Goal: Task Accomplishment & Management: Manage account settings

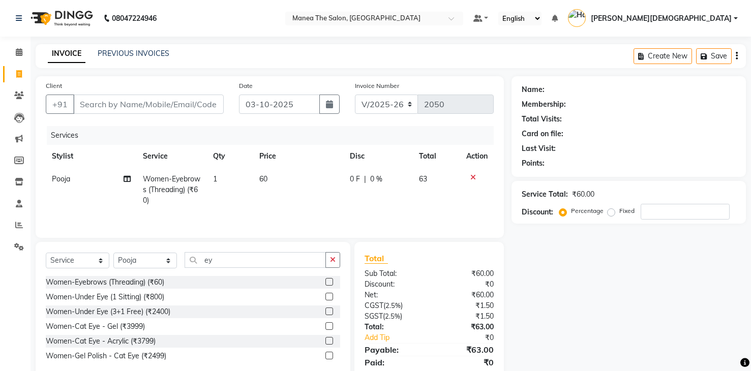
select select "5481"
select select "service"
select select "91695"
click at [198, 55] on div "INVOICE PREVIOUS INVOICES Create New Save" at bounding box center [391, 56] width 710 height 24
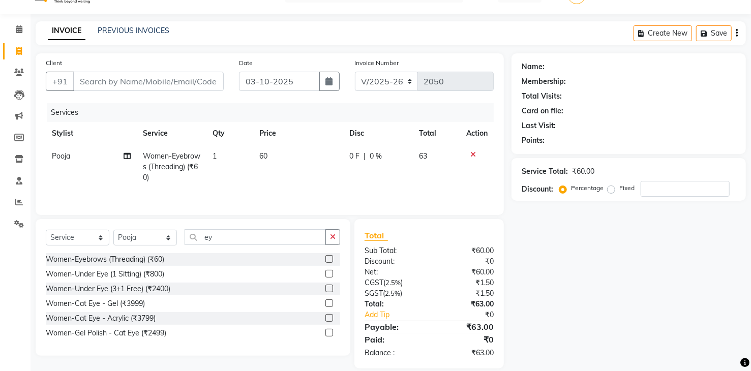
scroll to position [35, 0]
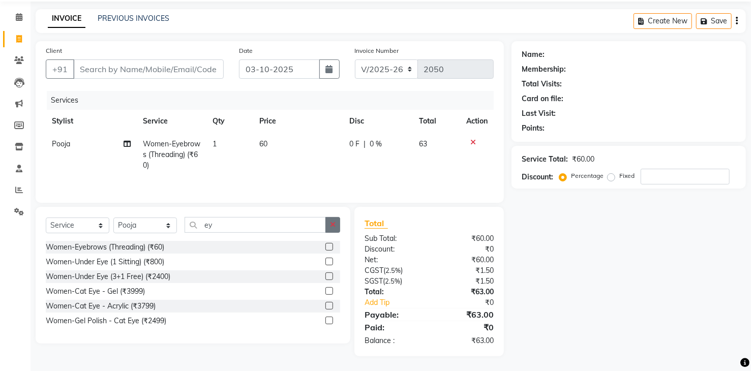
click at [335, 225] on icon "button" at bounding box center [333, 224] width 6 height 7
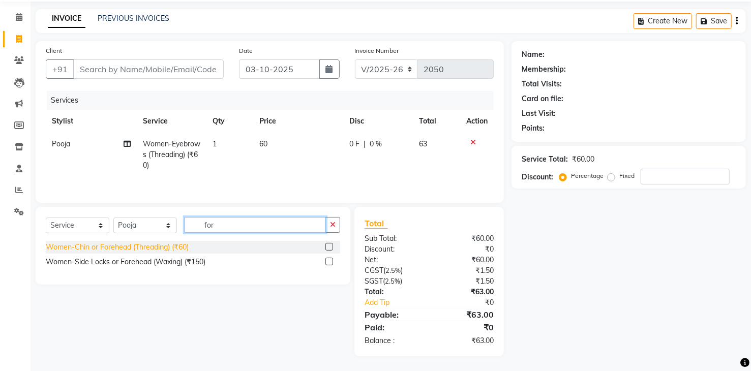
type input "for"
click at [172, 251] on div "Women-Chin or Forehead (Threading) (₹60)" at bounding box center [117, 247] width 143 height 11
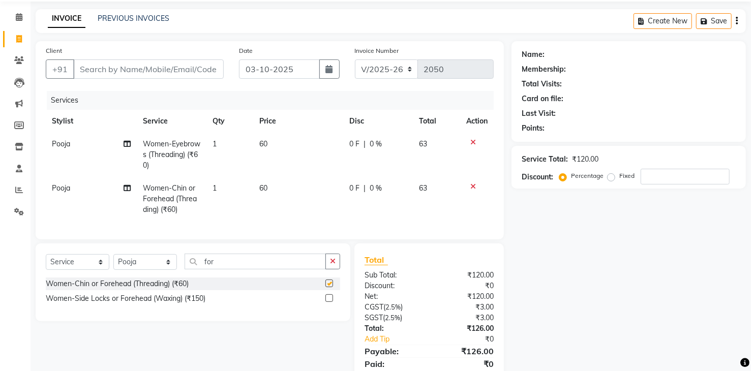
checkbox input "false"
click at [334, 265] on icon "button" at bounding box center [333, 261] width 6 height 7
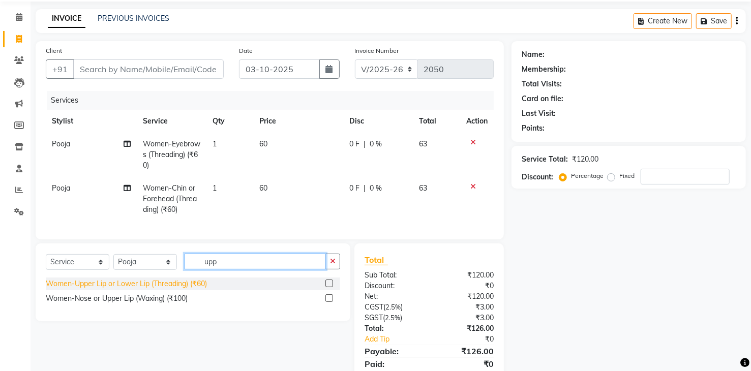
type input "upp"
click at [201, 289] on div "Women-Upper Lip or Lower Lip (Threading) (₹60)" at bounding box center [126, 284] width 161 height 11
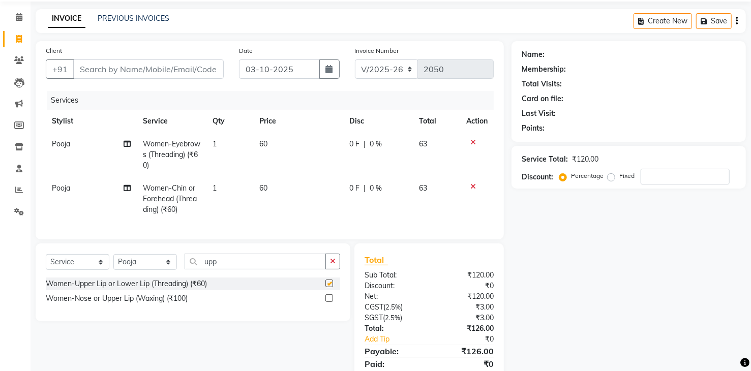
checkbox input "false"
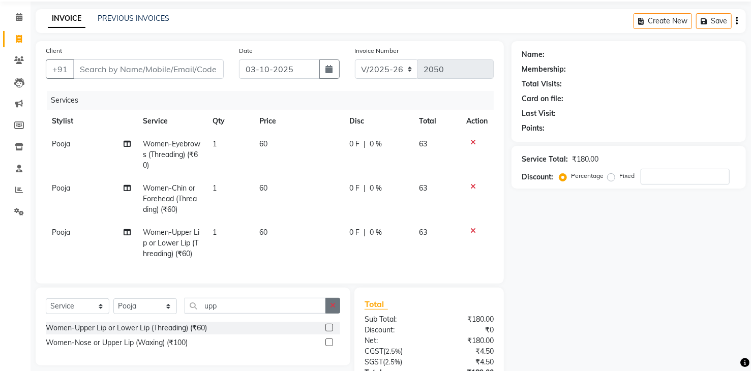
click at [335, 309] on icon "button" at bounding box center [333, 305] width 6 height 7
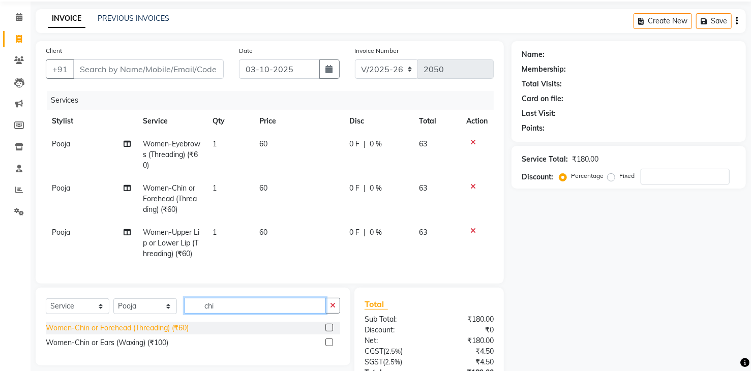
type input "chi"
drag, startPoint x: 171, startPoint y: 338, endPoint x: 178, endPoint y: 335, distance: 7.3
click at [172, 334] on div "Women-Chin or Forehead (Threading) (₹60)" at bounding box center [117, 328] width 143 height 11
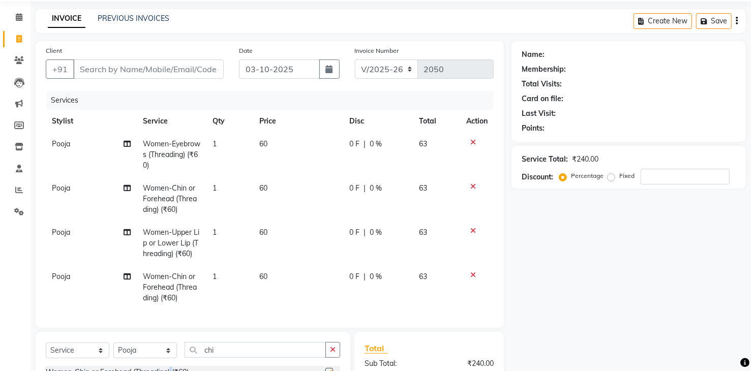
checkbox input "false"
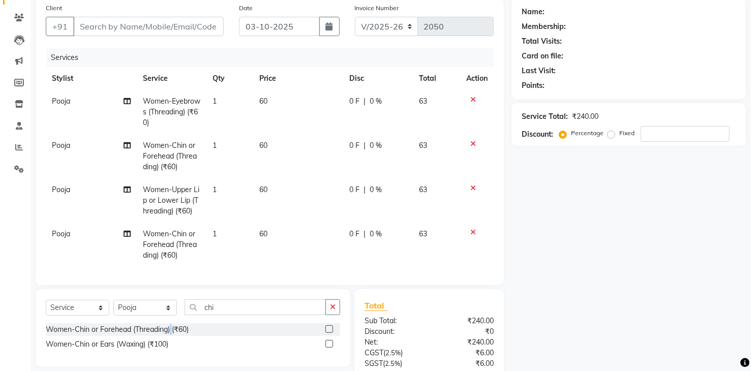
scroll to position [168, 0]
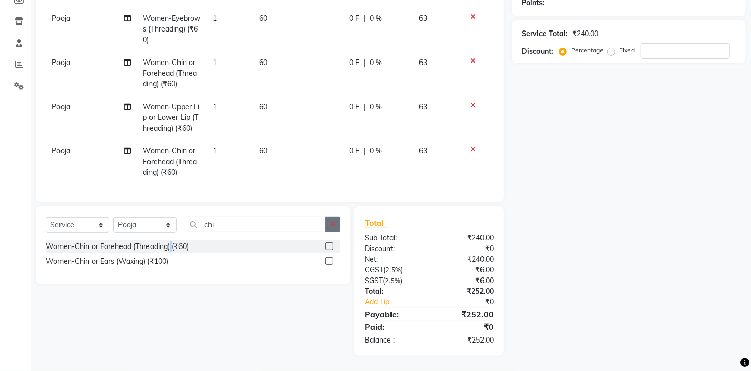
click at [334, 229] on button "button" at bounding box center [332, 225] width 15 height 16
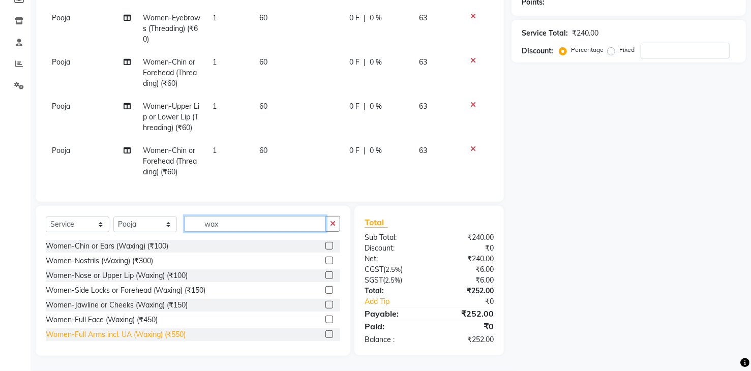
type input "wax"
click at [173, 338] on div "Women-Full Arms incl. UA (Waxing) (₹550)" at bounding box center [116, 334] width 140 height 11
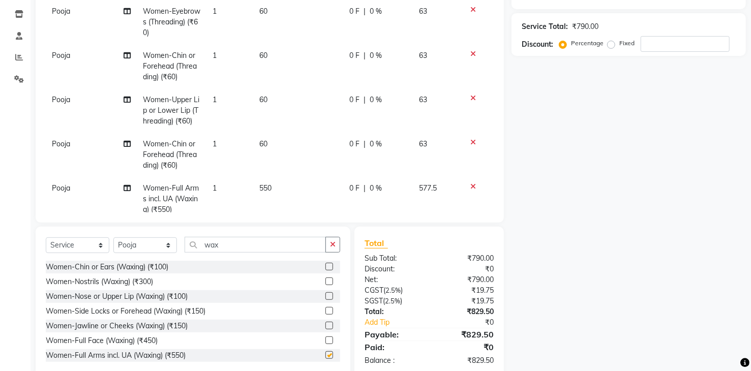
checkbox input "false"
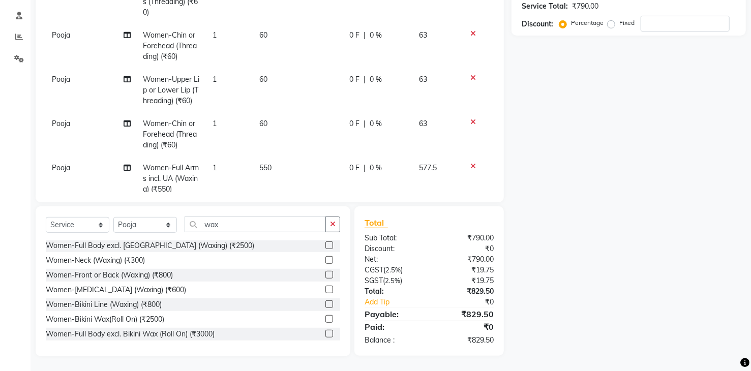
scroll to position [189, 0]
click at [333, 226] on icon "button" at bounding box center [333, 223] width 6 height 7
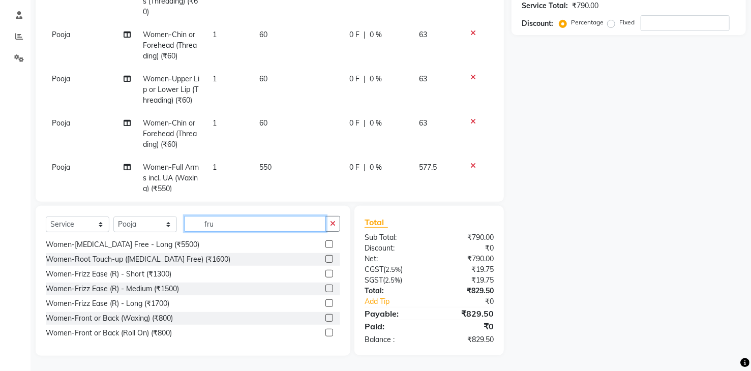
scroll to position [188, 0]
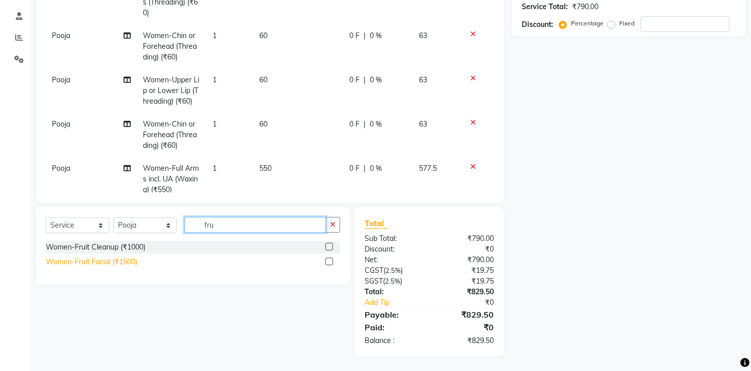
type input "fru"
click at [128, 259] on div "Women-Fruit Facial (₹1500)" at bounding box center [92, 262] width 92 height 11
checkbox input "false"
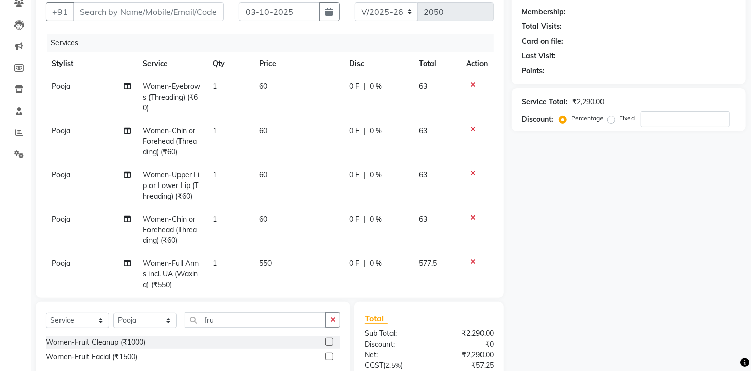
scroll to position [86, 0]
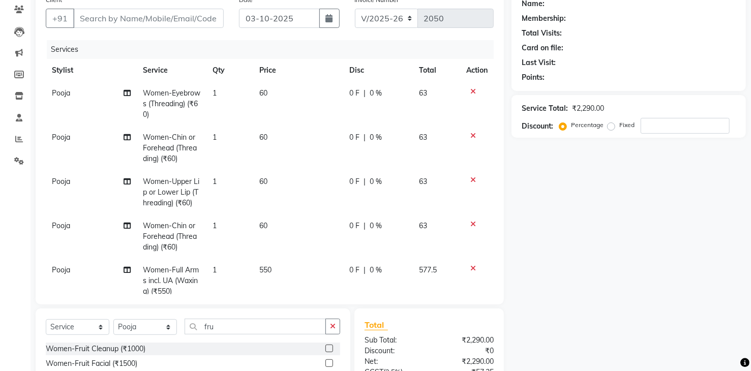
click at [272, 162] on td "60" at bounding box center [298, 148] width 90 height 44
select select "91695"
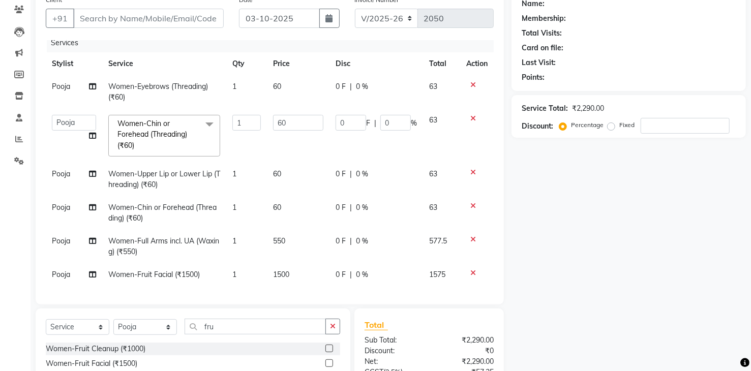
scroll to position [14, 0]
click at [286, 231] on td "550" at bounding box center [298, 247] width 63 height 34
select select "91695"
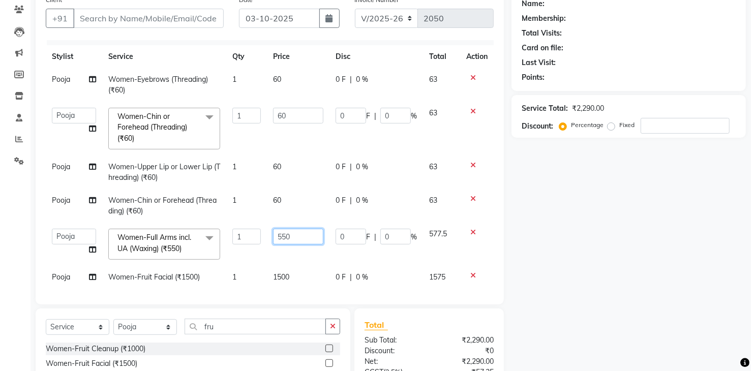
click at [307, 237] on input "550" at bounding box center [298, 237] width 50 height 16
type input "5"
type input "465"
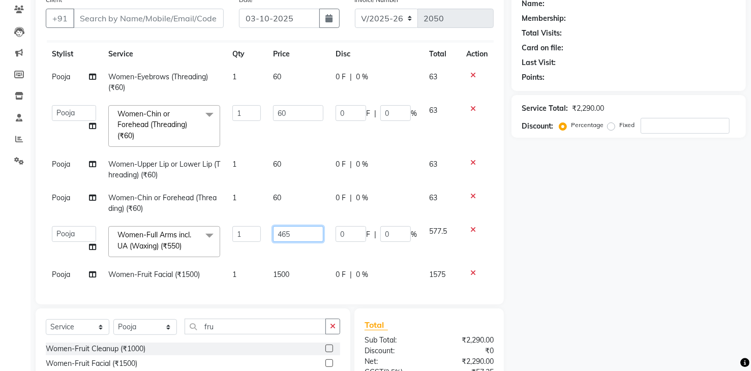
scroll to position [23, 0]
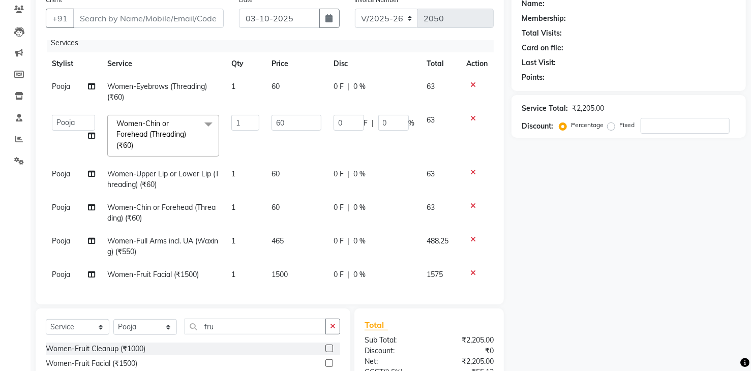
click at [297, 263] on td "1500" at bounding box center [296, 274] width 62 height 23
select select "91695"
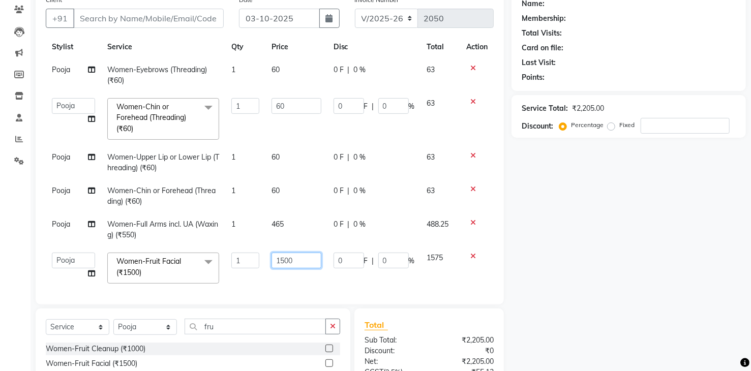
click at [298, 260] on input "1500" at bounding box center [296, 261] width 49 height 16
type input "1"
type input "1300"
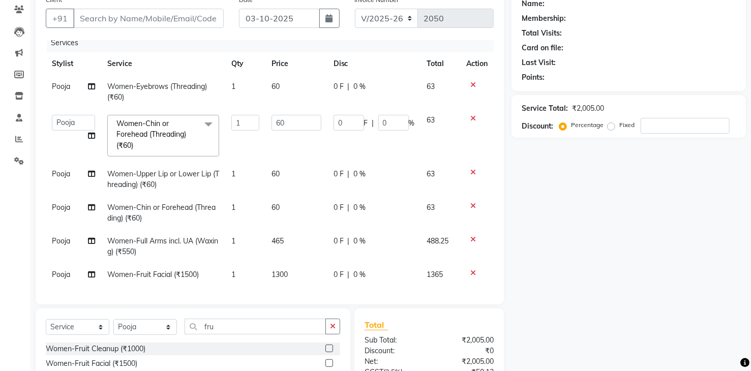
scroll to position [14, 0]
click at [555, 257] on div "Name: Membership: Total Visits: Card on file: Last Visit: Points: Service Total…" at bounding box center [633, 224] width 242 height 468
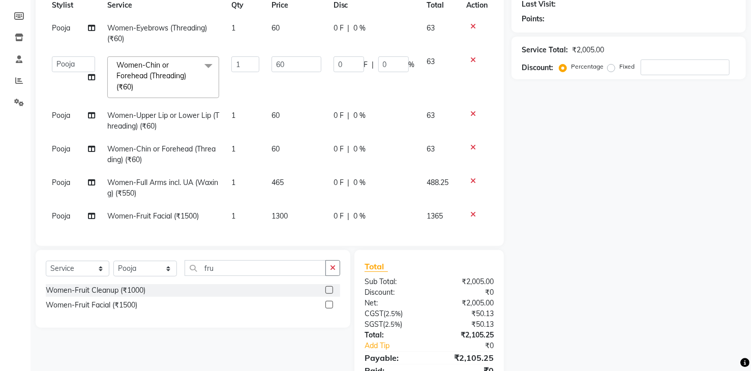
scroll to position [188, 0]
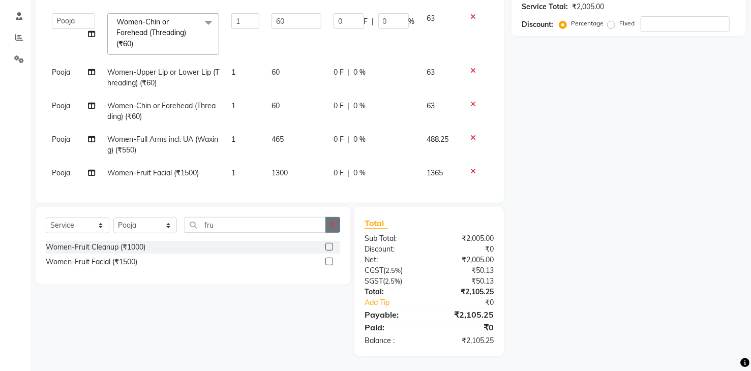
click at [328, 226] on button "button" at bounding box center [332, 225] width 15 height 16
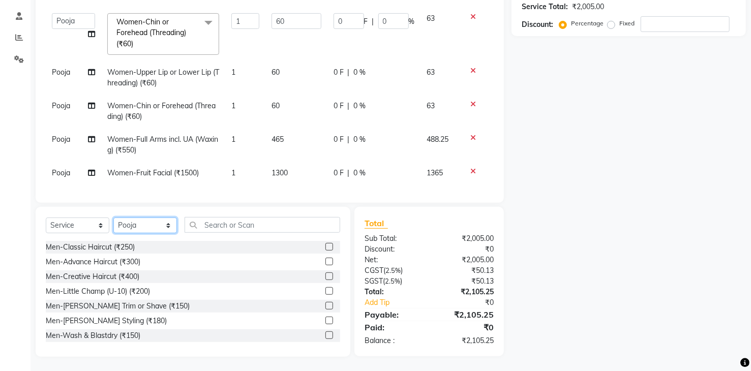
click at [173, 231] on select "Select Stylist [PERSON_NAME] [PERSON_NAME] [PERSON_NAME] [PERSON_NAME]" at bounding box center [145, 226] width 64 height 16
select select "75190"
click at [113, 218] on select "Select Stylist [PERSON_NAME] [PERSON_NAME] [PERSON_NAME] [PERSON_NAME]" at bounding box center [145, 226] width 64 height 16
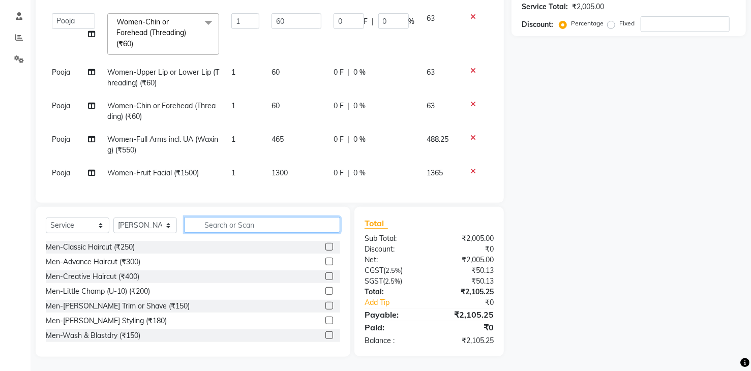
click at [310, 228] on input "text" at bounding box center [263, 225] width 156 height 16
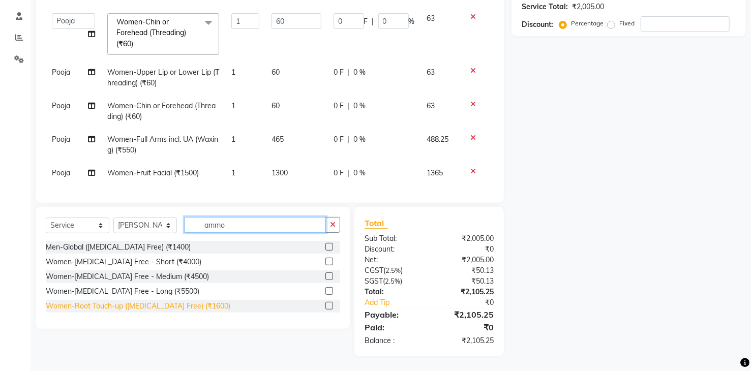
type input "ammo"
click at [189, 306] on div "Women-Root Touch-up ([MEDICAL_DATA] Free) (₹1600)" at bounding box center [138, 306] width 185 height 11
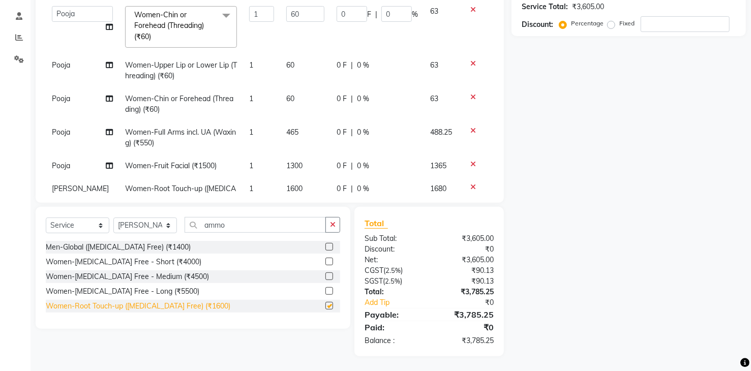
scroll to position [23, 0]
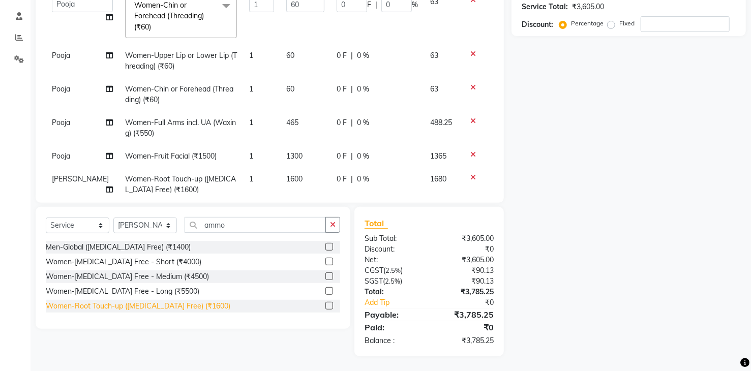
checkbox input "false"
click at [307, 171] on td "1600" at bounding box center [305, 185] width 50 height 34
select select "75190"
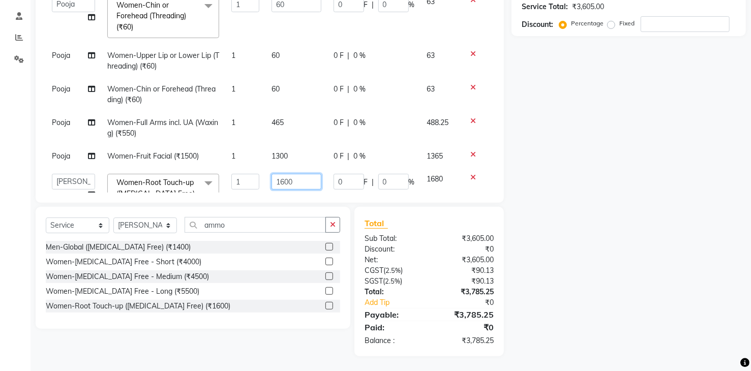
click at [304, 176] on input "1600" at bounding box center [296, 182] width 49 height 16
type input "1360"
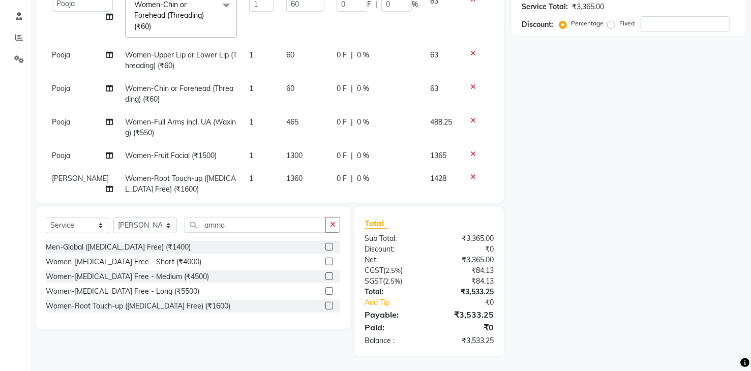
click at [566, 208] on div "Name: Membership: Total Visits: Card on file: Last Visit: Points: Service Total…" at bounding box center [633, 123] width 242 height 468
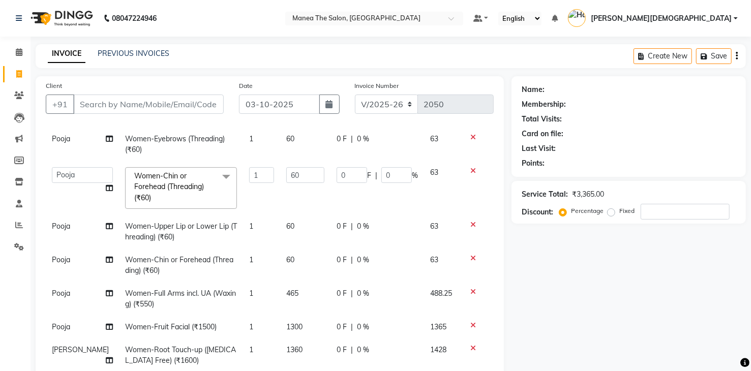
scroll to position [0, 0]
click at [167, 109] on input "Client" at bounding box center [148, 104] width 151 height 19
type input "8"
type input "0"
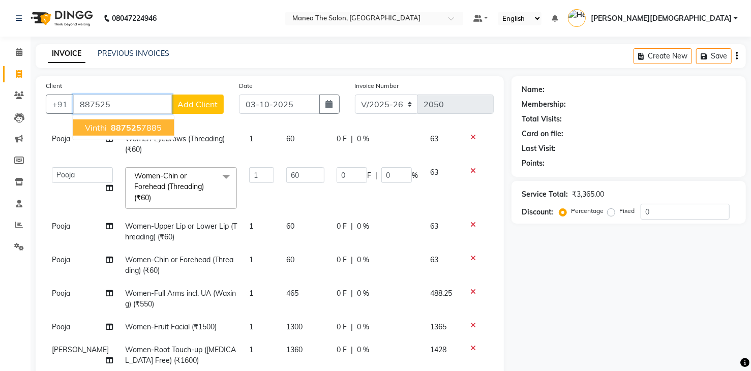
click at [130, 129] on span "887525" at bounding box center [126, 128] width 31 height 10
type input "8875257885"
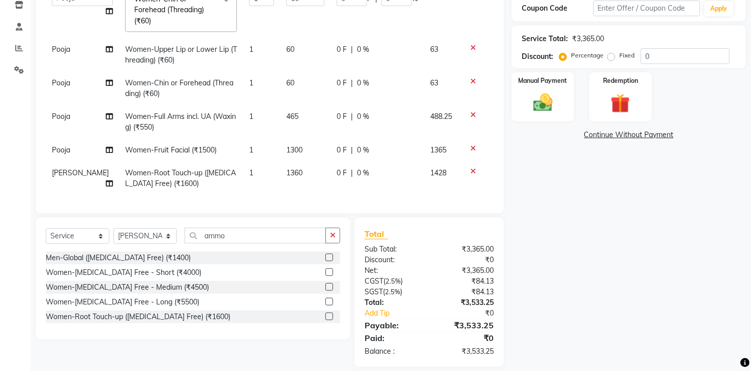
scroll to position [188, 0]
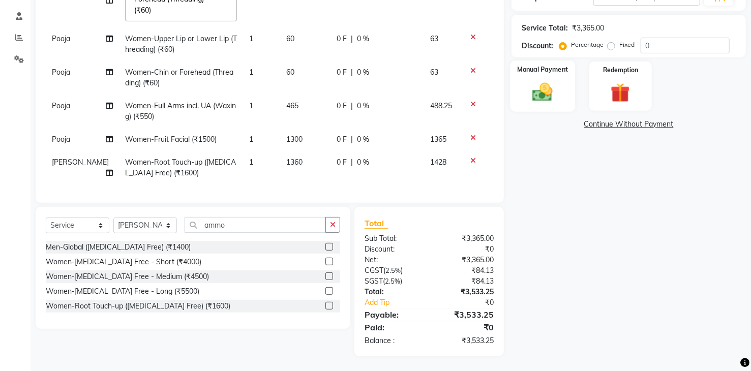
click at [534, 91] on img at bounding box center [542, 92] width 33 height 23
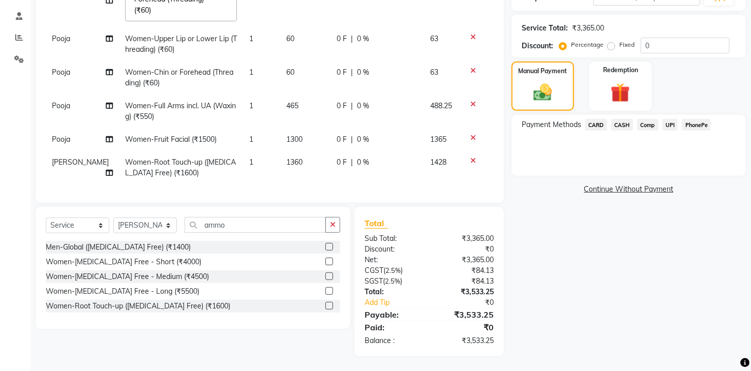
click at [667, 122] on span "UPI" at bounding box center [671, 125] width 16 height 12
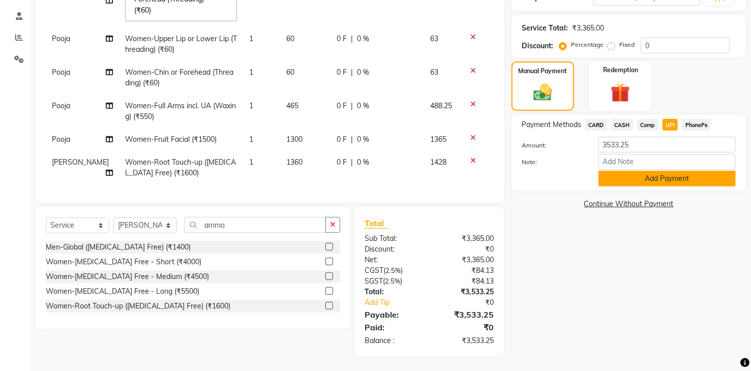
click at [673, 180] on button "Add Payment" at bounding box center [666, 179] width 137 height 16
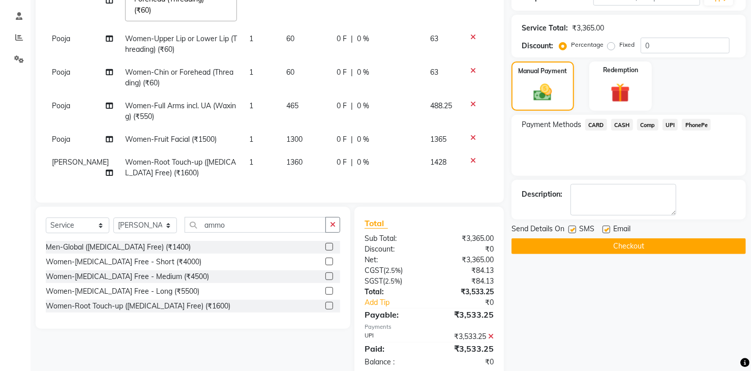
click at [609, 248] on button "Checkout" at bounding box center [629, 246] width 234 height 16
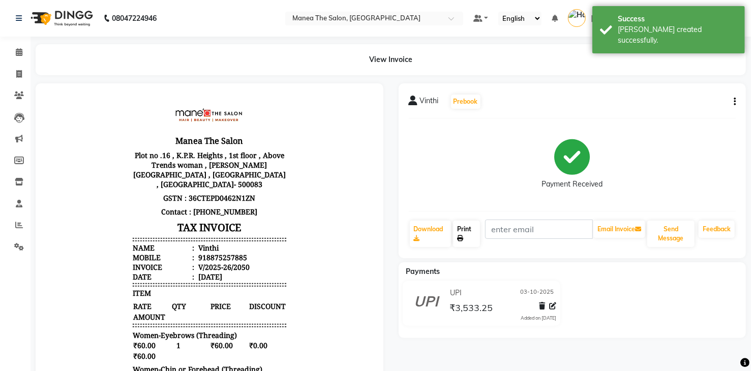
click at [462, 231] on link "Print" at bounding box center [466, 234] width 27 height 26
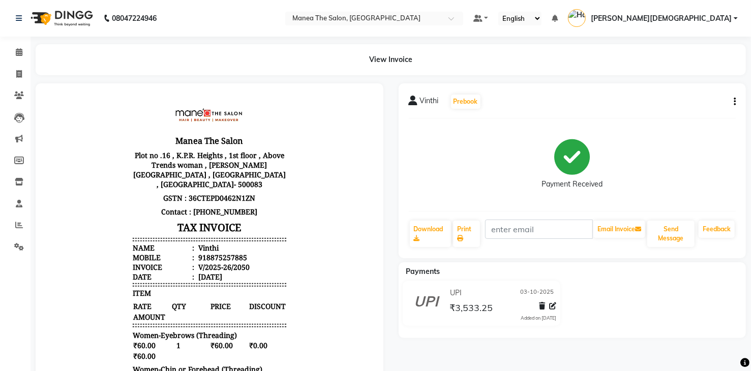
click at [731, 98] on button "button" at bounding box center [733, 102] width 6 height 11
click at [672, 103] on div "Edit Item Staff" at bounding box center [684, 102] width 70 height 13
select select
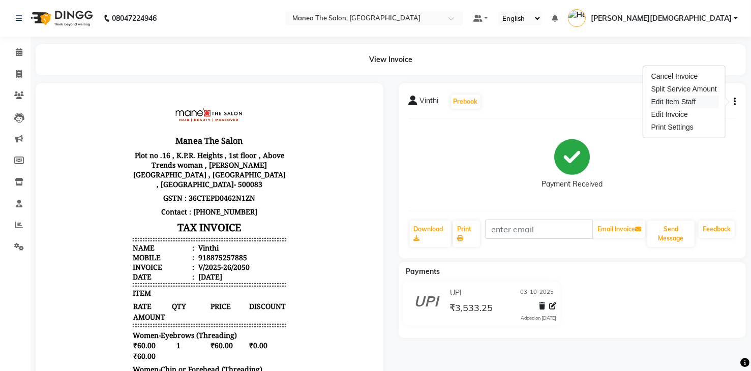
select select
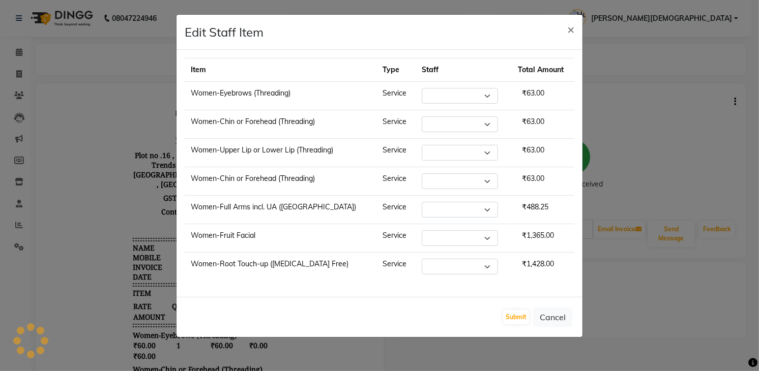
select select "91695"
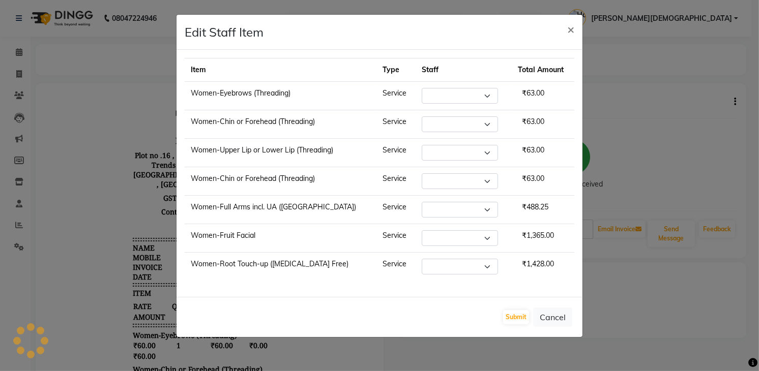
select select "91695"
select select "75190"
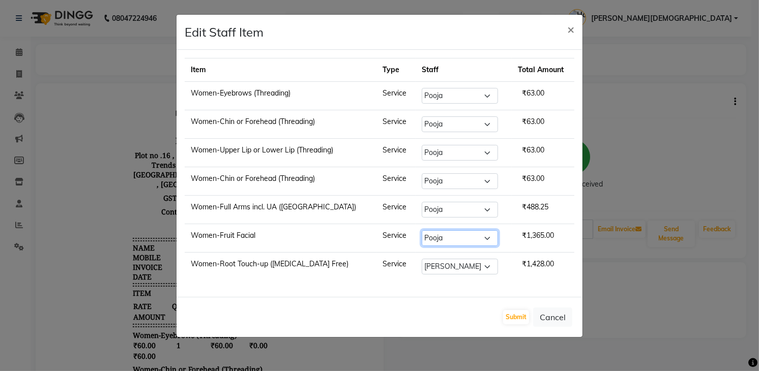
click at [473, 236] on select "Select [PERSON_NAME] [PERSON_NAME] [PERSON_NAME] [PERSON_NAME]" at bounding box center [460, 238] width 76 height 16
select select "60439"
click at [422, 230] on select "Select [PERSON_NAME] [PERSON_NAME] [PERSON_NAME] [PERSON_NAME]" at bounding box center [460, 238] width 76 height 16
click at [517, 315] on button "Submit" at bounding box center [516, 317] width 26 height 14
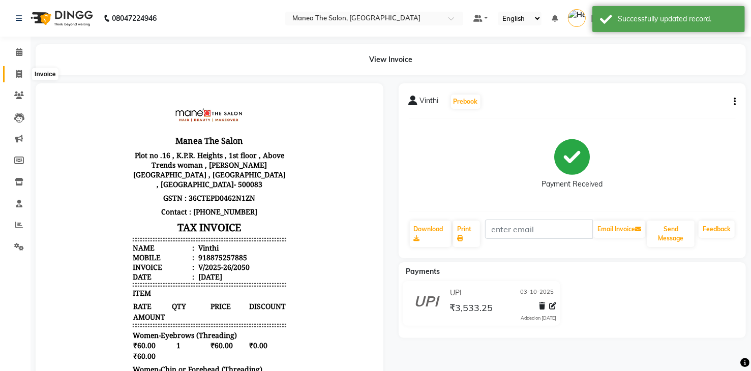
click at [14, 74] on span at bounding box center [19, 75] width 18 height 12
select select "service"
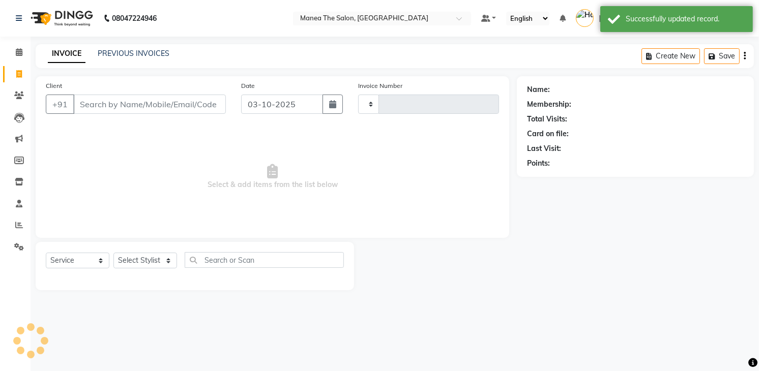
type input "2051"
select select "5481"
click at [18, 96] on icon at bounding box center [19, 96] width 10 height 8
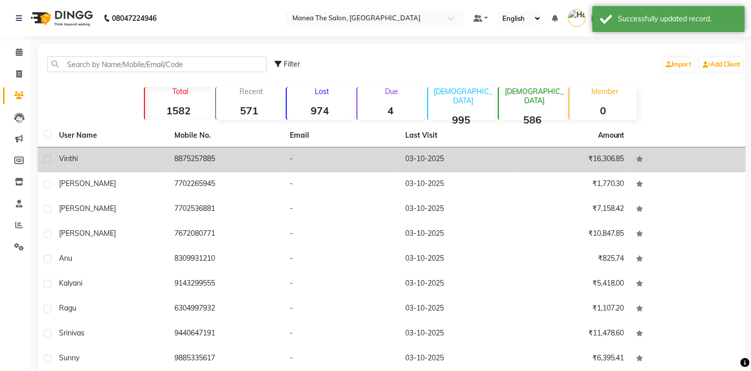
click at [145, 164] on div "Vinthi" at bounding box center [110, 159] width 103 height 11
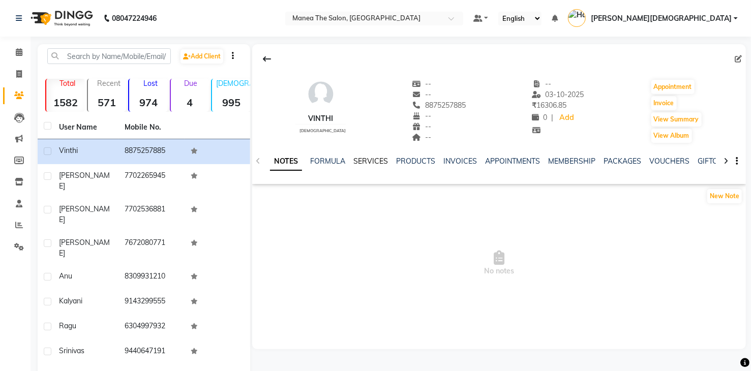
click at [376, 160] on link "SERVICES" at bounding box center [370, 161] width 35 height 9
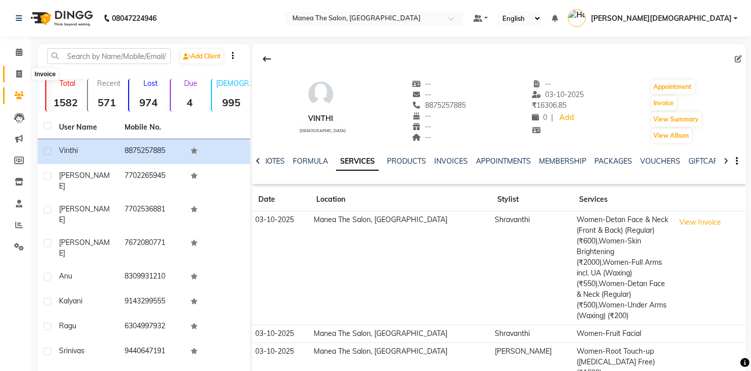
click at [18, 77] on icon at bounding box center [19, 74] width 6 height 8
select select "service"
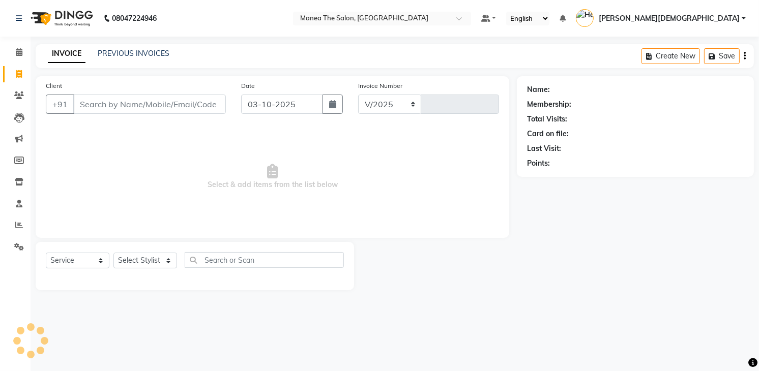
select select "5481"
type input "2051"
click at [133, 55] on link "PREVIOUS INVOICES" at bounding box center [134, 53] width 72 height 9
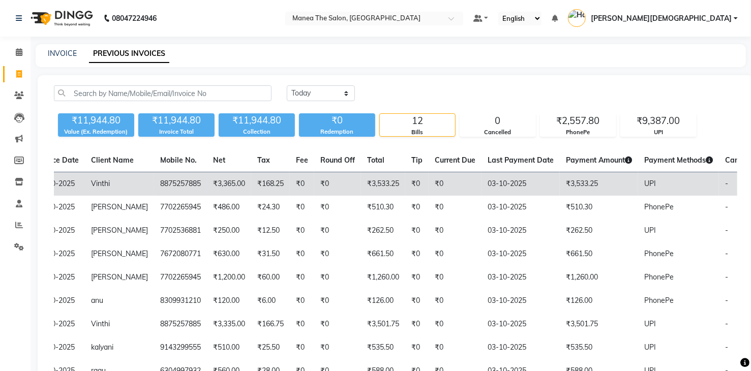
click at [719, 188] on td "-" at bounding box center [750, 184] width 63 height 24
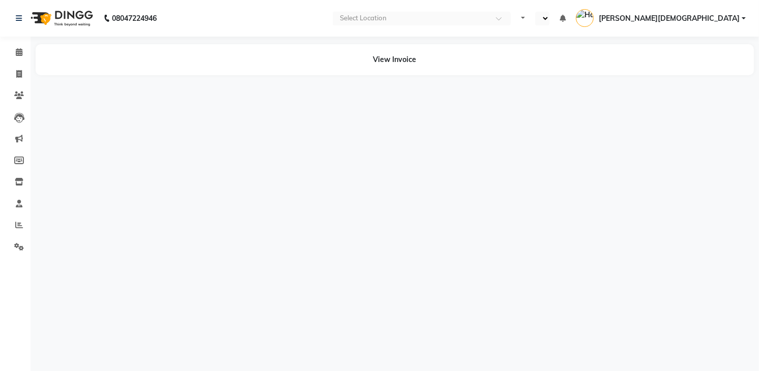
select select "en"
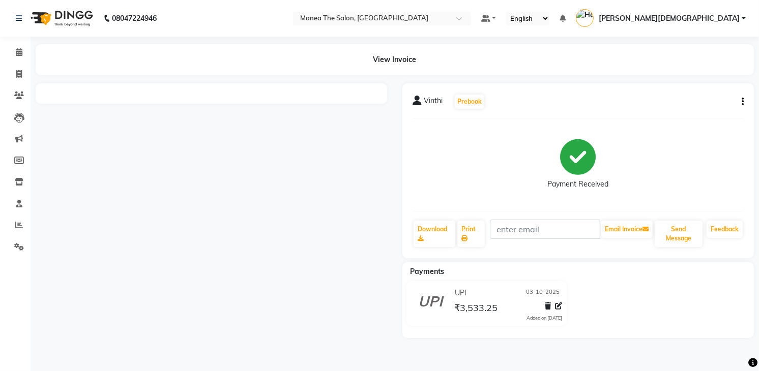
click at [742, 109] on div "Vinthi Prebook" at bounding box center [577, 102] width 331 height 16
click at [744, 102] on div "Vinthi Prebook Payment Received Download Print Email Invoice Send Message Feedb…" at bounding box center [577, 170] width 351 height 175
click at [742, 102] on icon "button" at bounding box center [742, 102] width 2 height 1
click at [678, 77] on div "Cancel Invoice" at bounding box center [692, 76] width 70 height 13
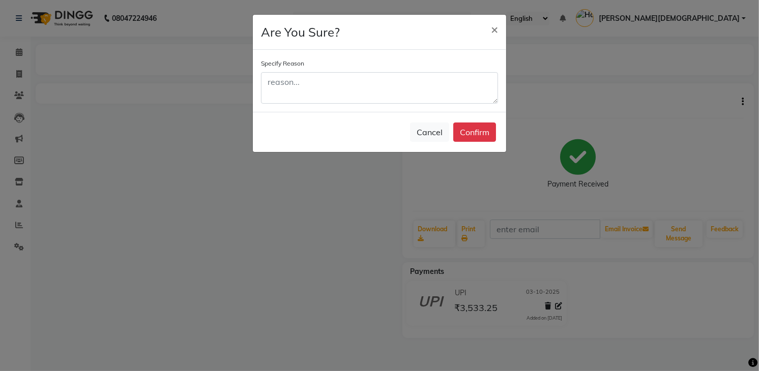
click at [297, 215] on ngb-modal-window "Are You Sure? × Specify Reason Cancel Confirm" at bounding box center [379, 185] width 759 height 371
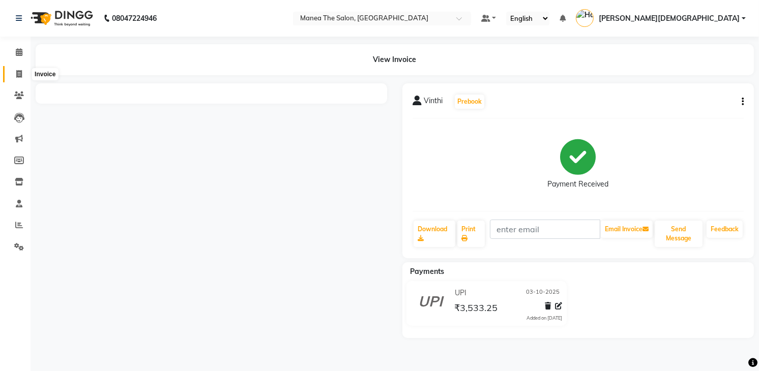
click at [15, 73] on span at bounding box center [19, 75] width 18 height 12
select select "service"
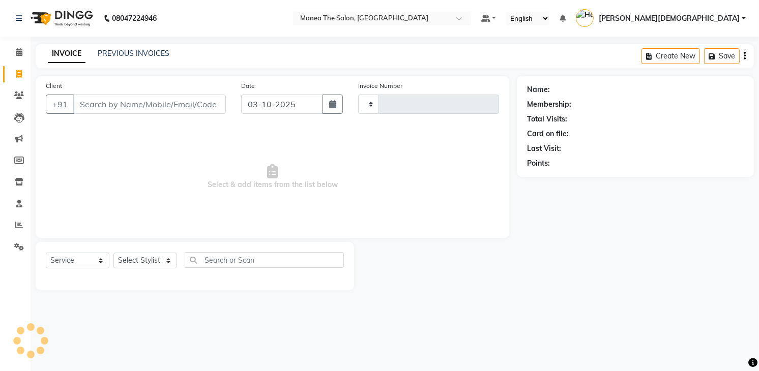
type input "2051"
select select "5481"
click at [136, 51] on link "PREVIOUS INVOICES" at bounding box center [134, 53] width 72 height 9
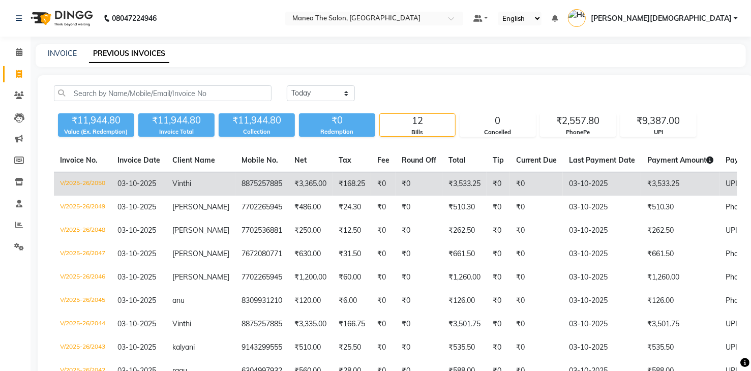
click at [235, 181] on td "8875257885" at bounding box center [261, 184] width 53 height 24
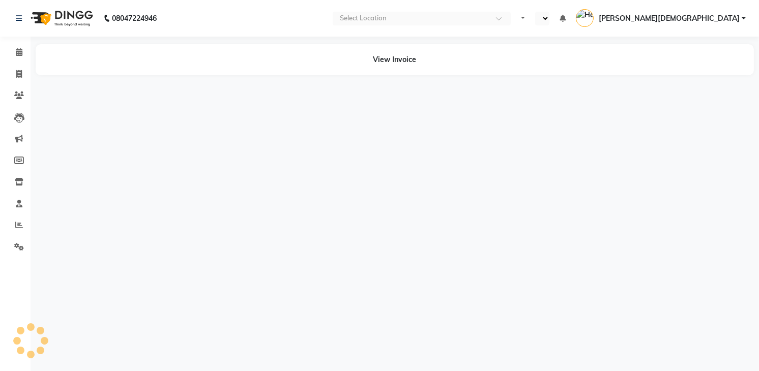
select select "en"
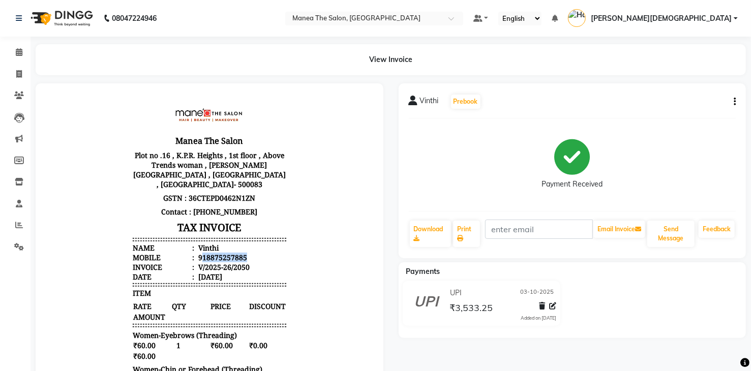
drag, startPoint x: 193, startPoint y: 245, endPoint x: 252, endPoint y: 242, distance: 59.1
click at [250, 252] on li "Mobile : 918875257885" at bounding box center [209, 257] width 154 height 10
drag, startPoint x: 256, startPoint y: 235, endPoint x: 173, endPoint y: 269, distance: 89.4
click at [737, 102] on div "Vinthi Prebook Payment Received Download Print Email Invoice Send Message Feedb…" at bounding box center [573, 170] width 348 height 175
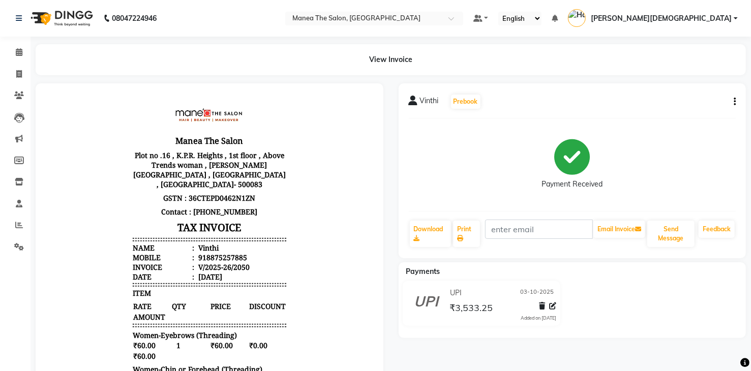
click at [734, 102] on icon "button" at bounding box center [735, 102] width 2 height 1
click at [668, 77] on div "Cancel Invoice" at bounding box center [684, 76] width 70 height 13
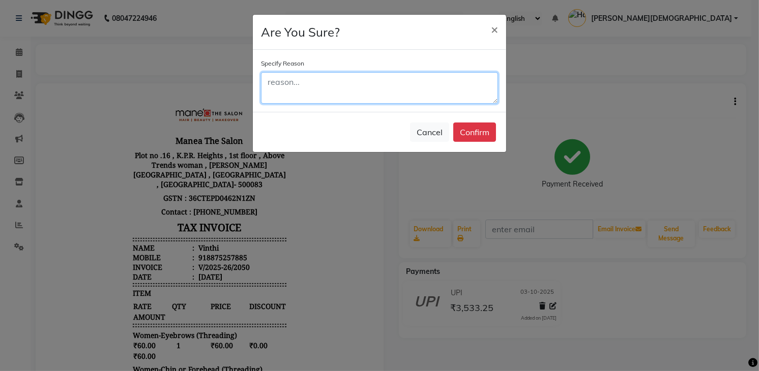
click at [375, 83] on textarea at bounding box center [379, 88] width 237 height 32
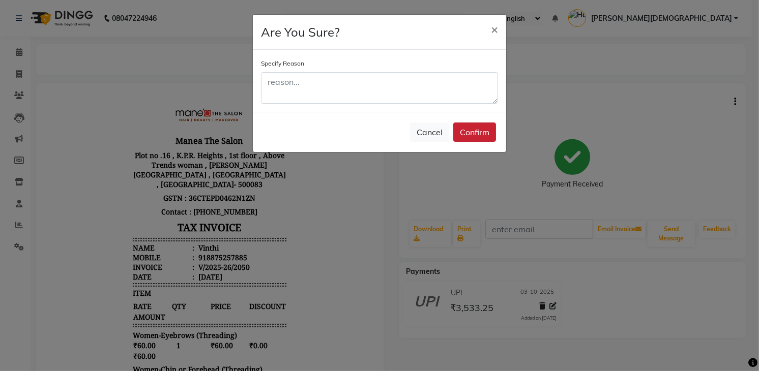
click at [466, 137] on button "Confirm" at bounding box center [474, 132] width 43 height 19
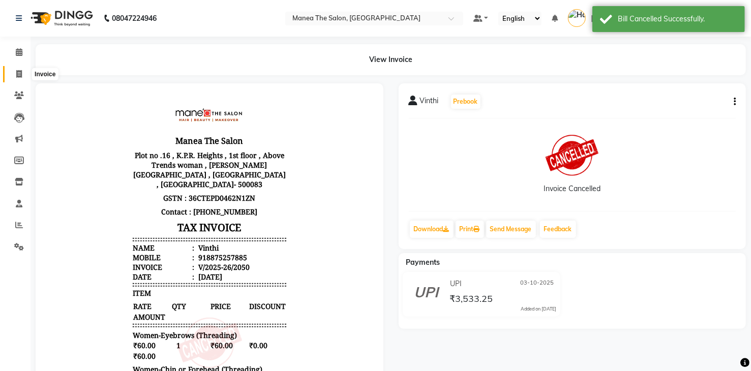
click at [15, 74] on span at bounding box center [19, 75] width 18 height 12
select select "5481"
select select "service"
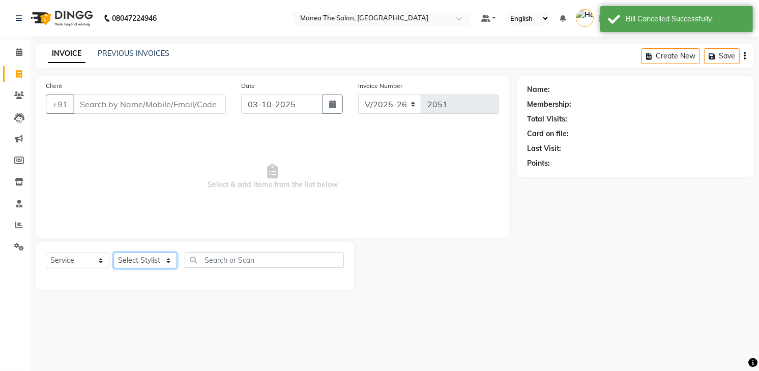
click at [155, 266] on select "Select Stylist [PERSON_NAME] [PERSON_NAME] [PERSON_NAME] [PERSON_NAME]" at bounding box center [145, 261] width 64 height 16
click at [113, 253] on select "Select Stylist [PERSON_NAME] [PERSON_NAME] [PERSON_NAME] [PERSON_NAME]" at bounding box center [145, 261] width 64 height 16
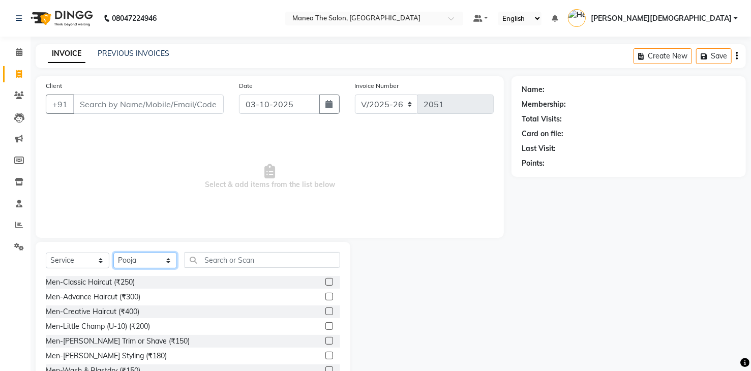
click at [166, 262] on select "Select Stylist [PERSON_NAME] [PERSON_NAME] [PERSON_NAME] [PERSON_NAME]" at bounding box center [145, 261] width 64 height 16
select select "75190"
click at [113, 253] on select "Select Stylist [PERSON_NAME] [PERSON_NAME] [PERSON_NAME] [PERSON_NAME]" at bounding box center [145, 261] width 64 height 16
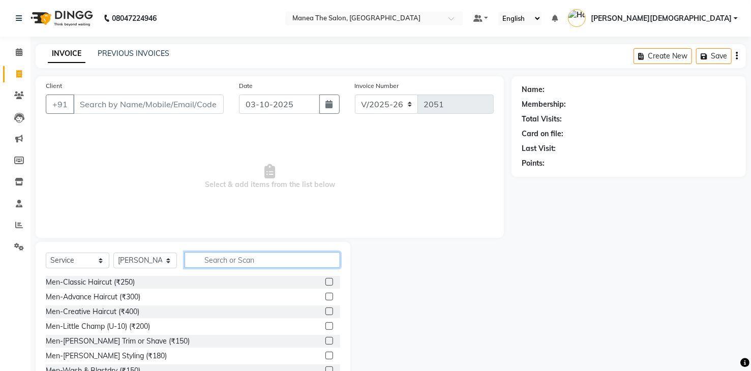
click at [220, 259] on input "text" at bounding box center [263, 260] width 156 height 16
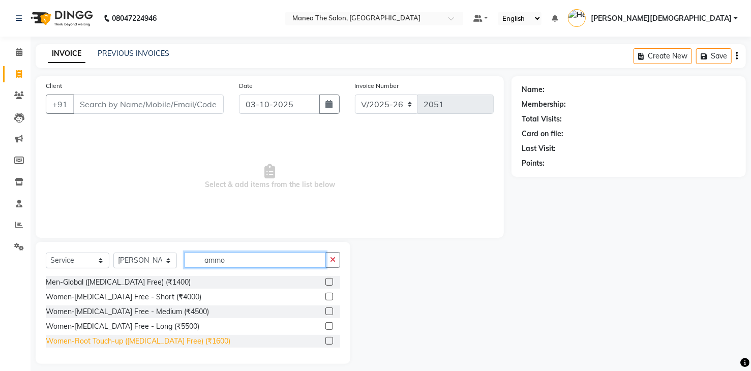
type input "ammo"
click at [190, 345] on div "Women-Root Touch-up ([MEDICAL_DATA] Free) (₹1600)" at bounding box center [138, 341] width 185 height 11
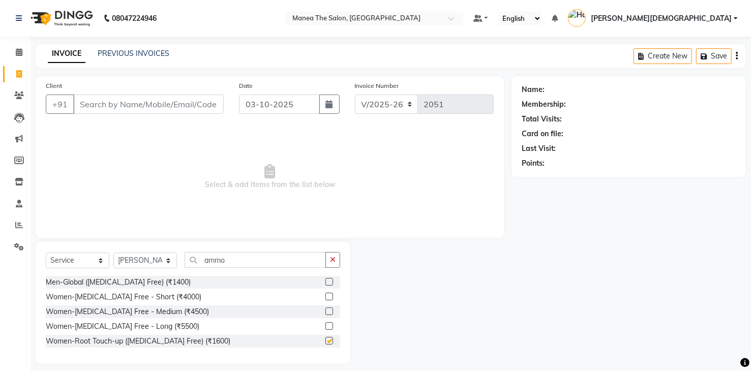
checkbox input "false"
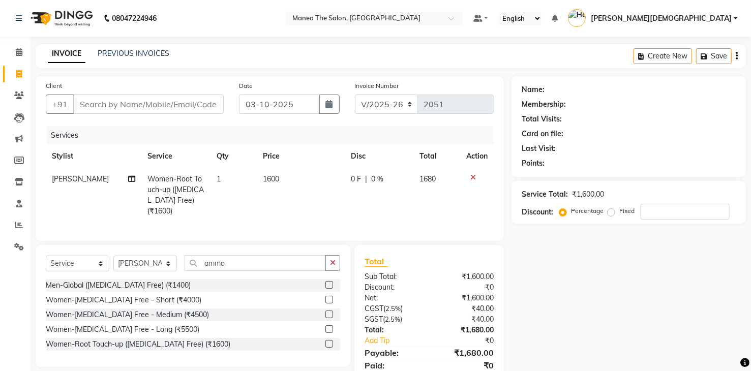
click at [279, 187] on td "1600" at bounding box center [301, 195] width 88 height 55
select select "75190"
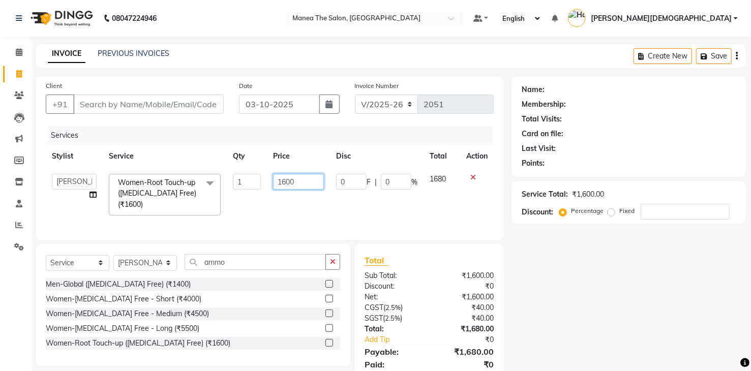
click at [297, 180] on input "1600" at bounding box center [298, 182] width 51 height 16
type input "1360"
click at [558, 272] on div "Name: Membership: Total Visits: Card on file: Last Visit: Points: Service Total…" at bounding box center [633, 234] width 242 height 317
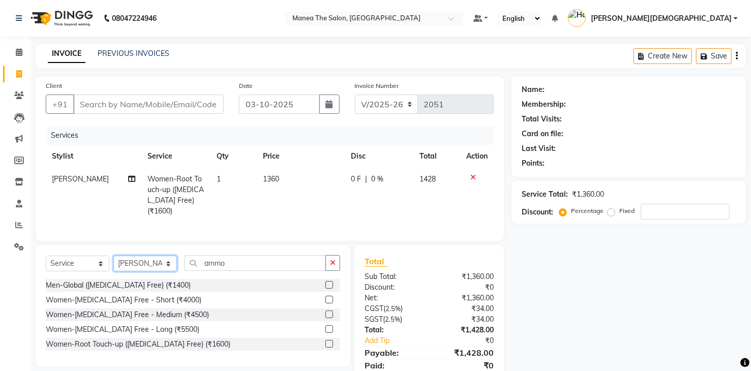
click at [138, 261] on select "Select Stylist [PERSON_NAME] [PERSON_NAME] [PERSON_NAME] [PERSON_NAME]" at bounding box center [145, 264] width 64 height 16
select select "60439"
click at [113, 256] on select "Select Stylist [PERSON_NAME] [PERSON_NAME] [PERSON_NAME] [PERSON_NAME]" at bounding box center [145, 264] width 64 height 16
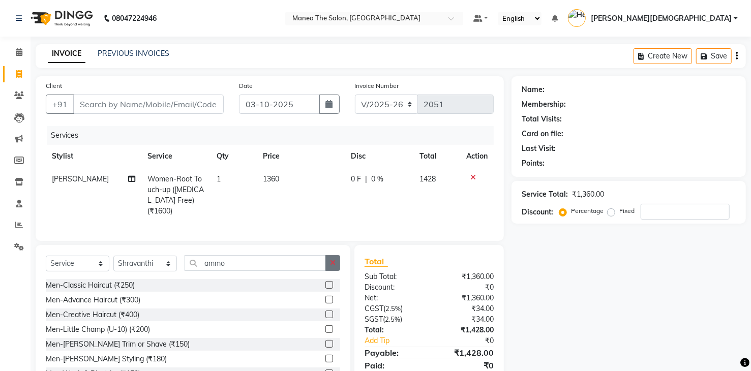
click at [337, 260] on button "button" at bounding box center [332, 263] width 15 height 16
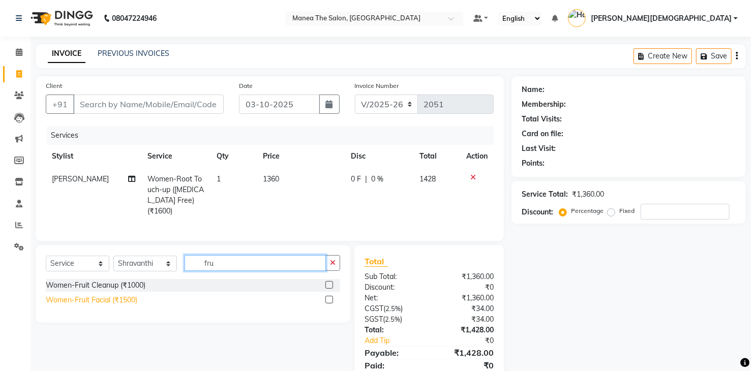
type input "fru"
click at [120, 301] on div "Women-Fruit Facial (₹1500)" at bounding box center [92, 300] width 92 height 11
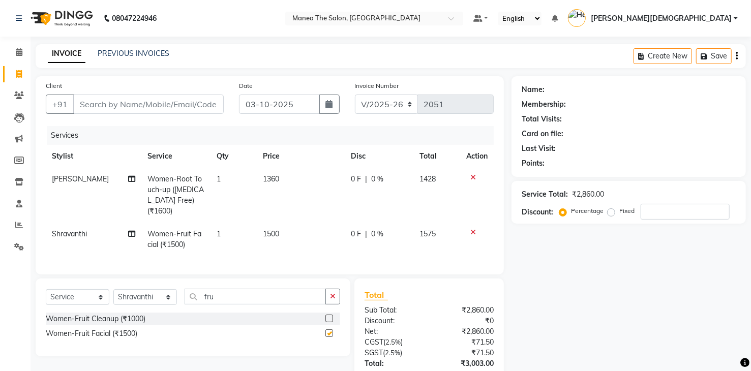
checkbox input "false"
click at [299, 223] on td "1500" at bounding box center [301, 240] width 88 height 34
select select "60439"
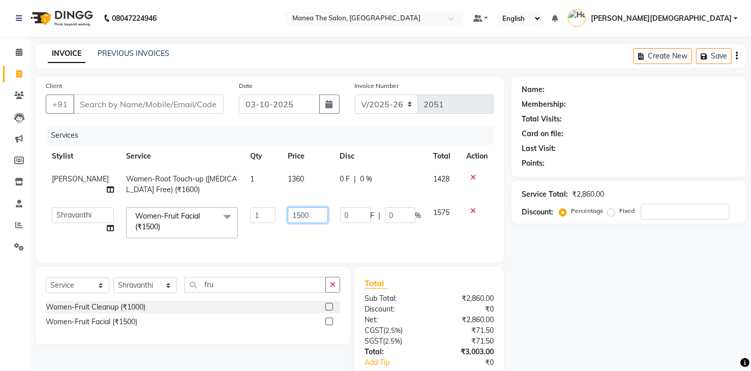
click at [303, 220] on input "1500" at bounding box center [308, 215] width 40 height 16
type input "1300"
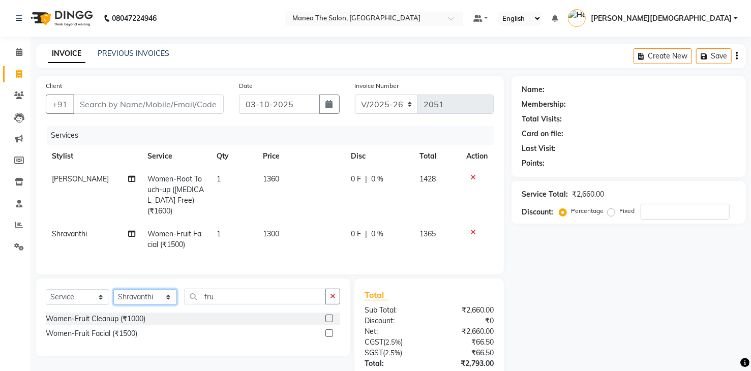
click at [164, 293] on select "Select Stylist [PERSON_NAME] [PERSON_NAME] [PERSON_NAME] [PERSON_NAME]" at bounding box center [145, 297] width 64 height 16
select select "91695"
click at [113, 289] on select "Select Stylist [PERSON_NAME] [PERSON_NAME] [PERSON_NAME] [PERSON_NAME]" at bounding box center [145, 297] width 64 height 16
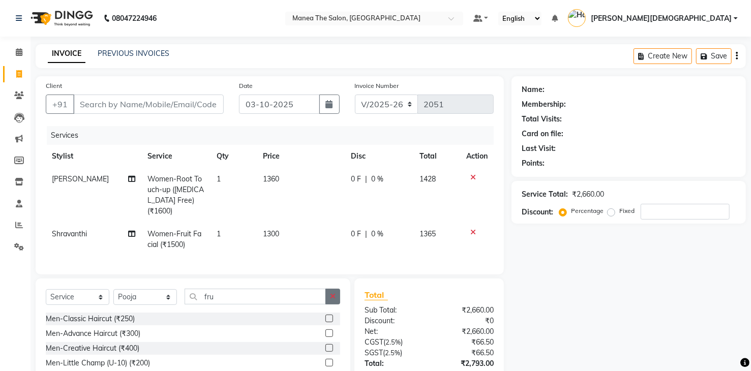
click at [330, 292] on button "button" at bounding box center [332, 297] width 15 height 16
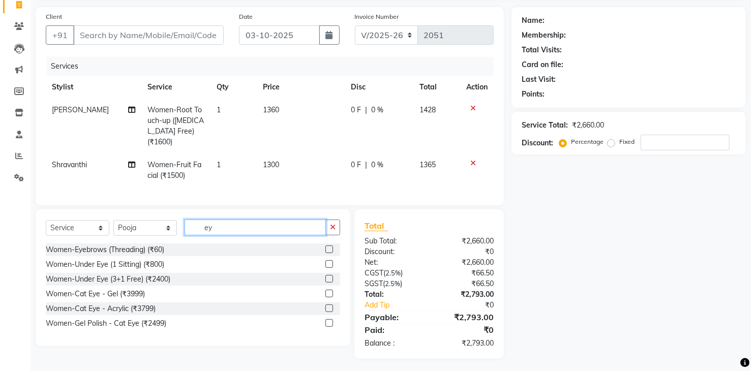
scroll to position [69, 0]
type input "ey"
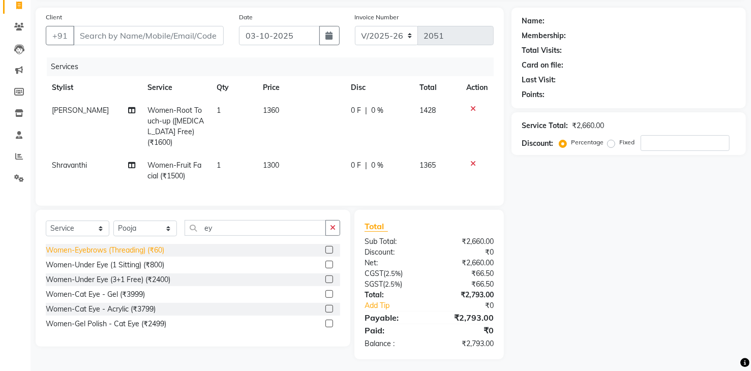
click at [148, 245] on div "Women-Eyebrows (Threading) (₹60)" at bounding box center [105, 250] width 118 height 11
checkbox input "false"
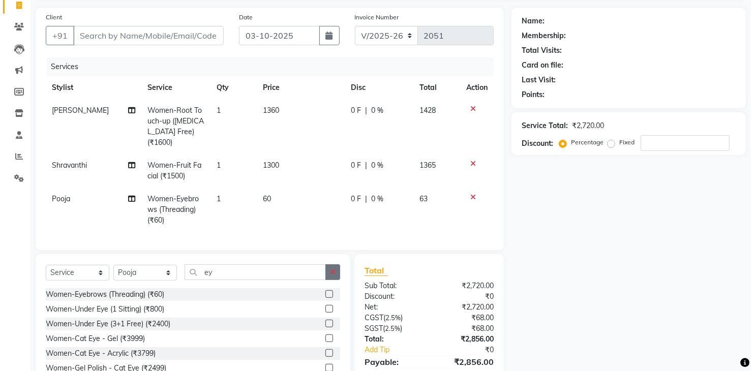
click at [332, 268] on icon "button" at bounding box center [333, 271] width 6 height 7
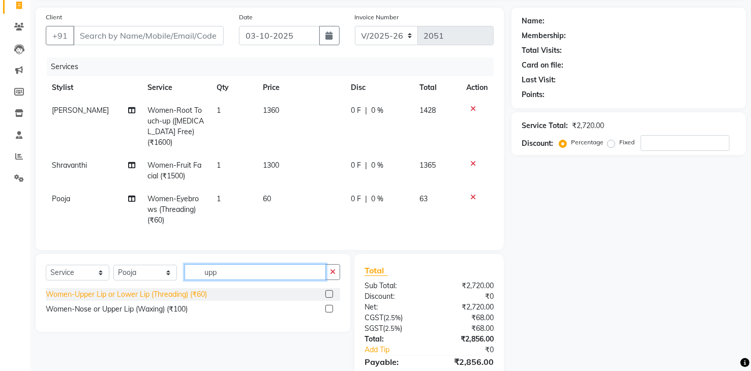
type input "upp"
click at [172, 293] on div "Women-Upper Lip or Lower Lip (Threading) (₹60)" at bounding box center [126, 294] width 161 height 11
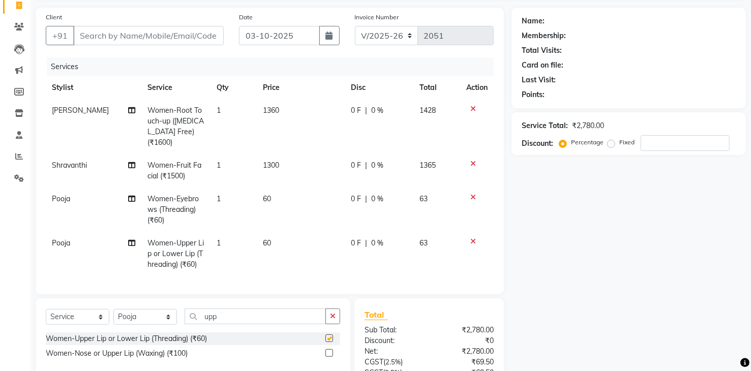
checkbox input "false"
click at [336, 313] on icon "button" at bounding box center [333, 316] width 6 height 7
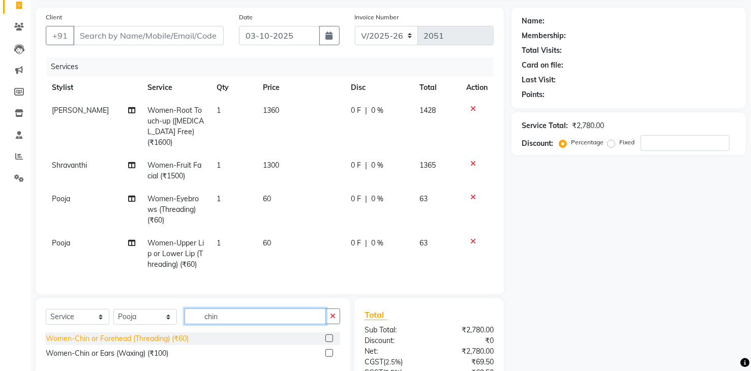
type input "chin"
click at [179, 335] on div "Women-Chin or Forehead (Threading) (₹60)" at bounding box center [117, 339] width 143 height 11
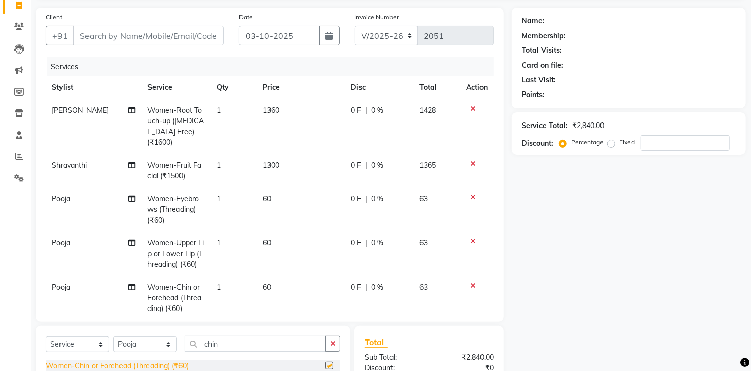
checkbox input "false"
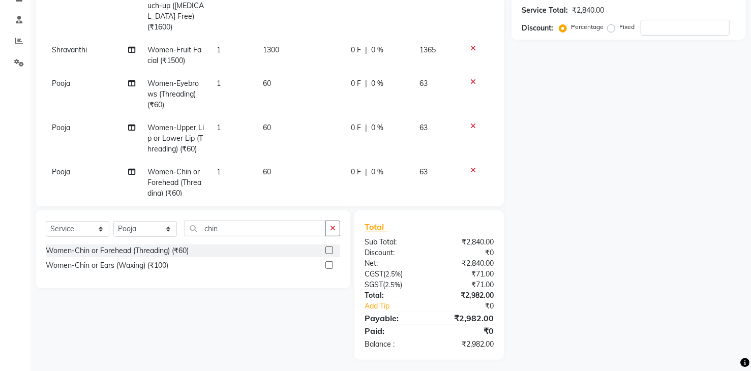
scroll to position [188, 0]
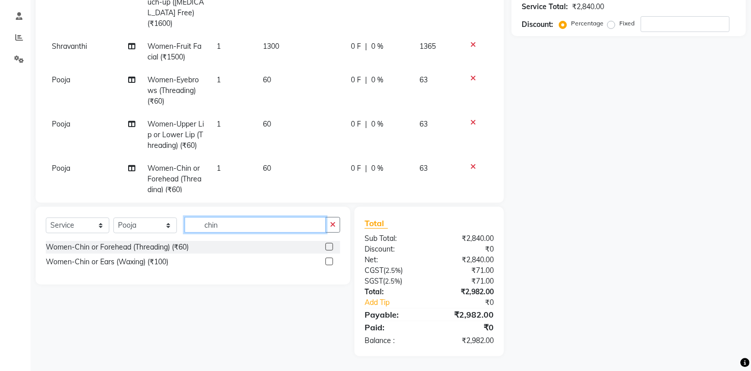
click at [254, 222] on input "chin" at bounding box center [255, 225] width 141 height 16
type input "c"
type input "fore"
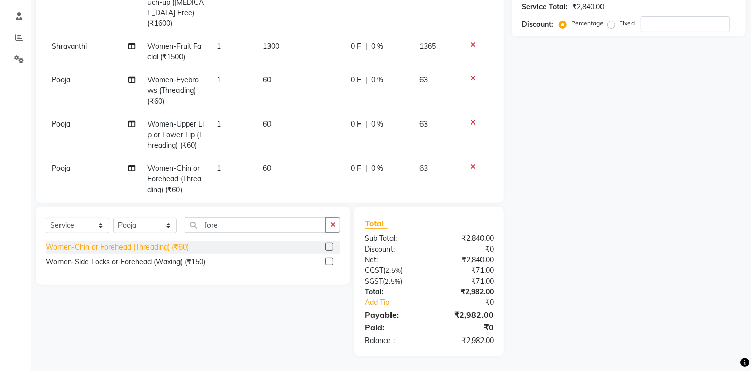
click at [163, 246] on div "Women-Chin or Forehead (Threading) (₹60)" at bounding box center [117, 247] width 143 height 11
checkbox input "false"
click at [333, 225] on icon "button" at bounding box center [333, 224] width 6 height 7
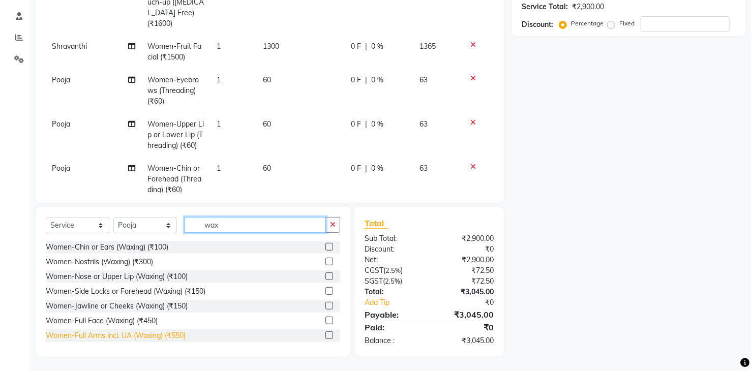
type input "wax"
click at [173, 334] on div "Women-Full Arms incl. UA (Waxing) (₹550)" at bounding box center [116, 336] width 140 height 11
checkbox input "false"
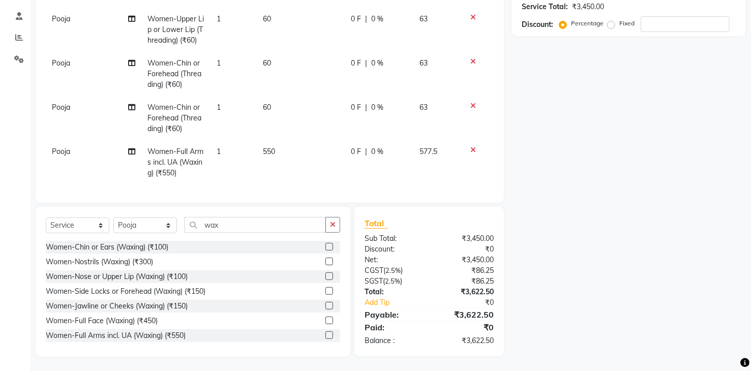
click at [284, 149] on td "550" at bounding box center [301, 162] width 88 height 44
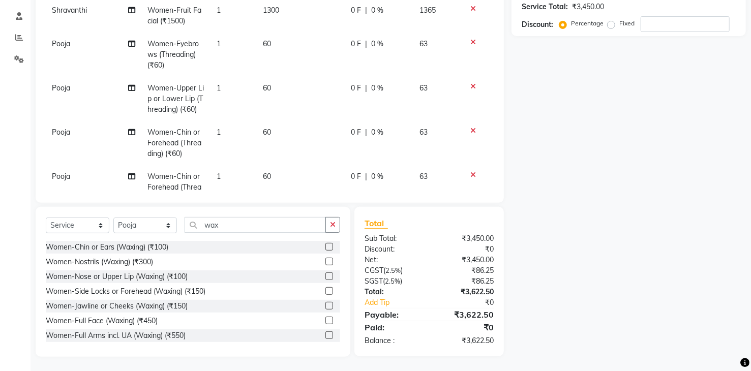
select select "91695"
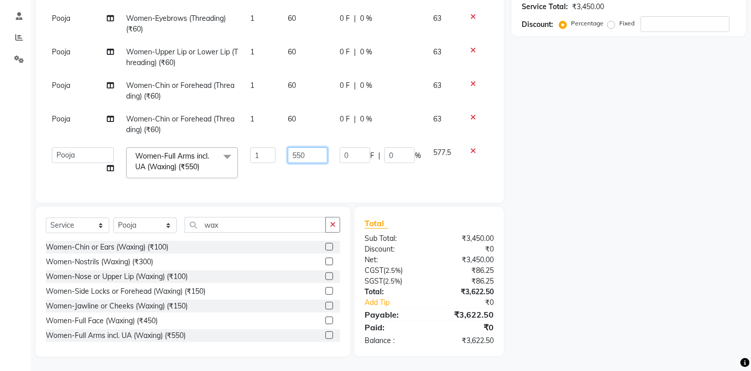
click at [299, 147] on input "550" at bounding box center [308, 155] width 40 height 16
type input "5"
type input "465"
click at [657, 191] on div "Name: Membership: Total Visits: Card on file: Last Visit: Points: Service Total…" at bounding box center [633, 123] width 242 height 468
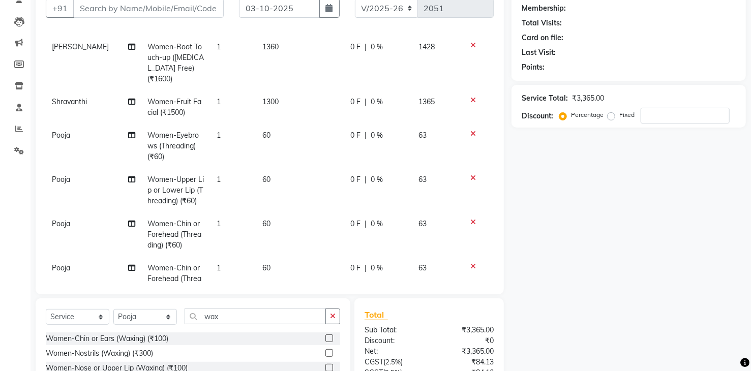
scroll to position [0, 0]
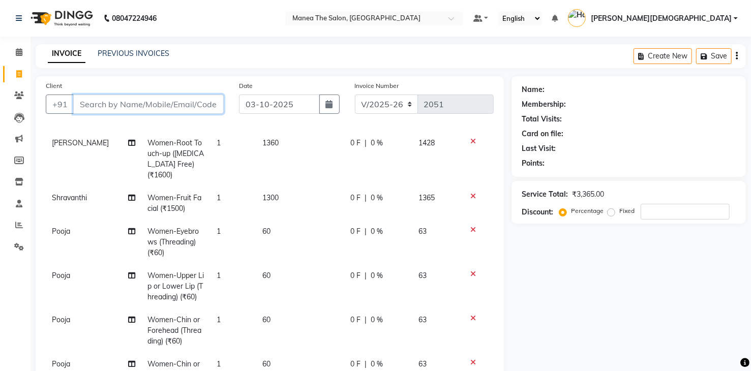
paste input "8790031435"
type input "8790031435"
type input "0"
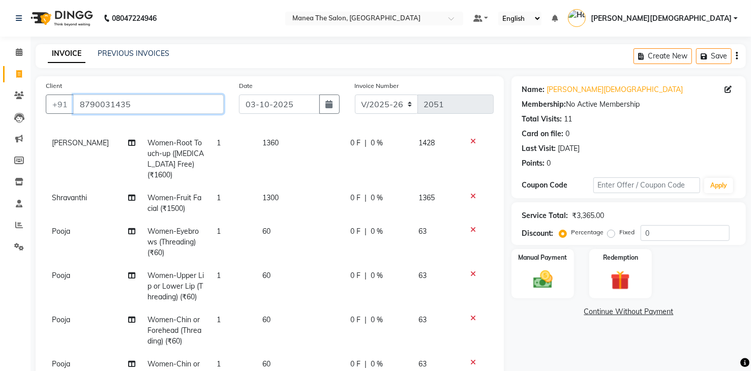
click at [172, 105] on input "8790031435" at bounding box center [148, 104] width 151 height 19
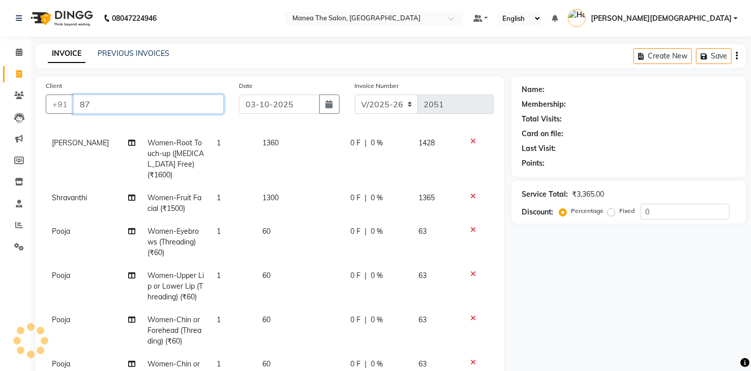
type input "8"
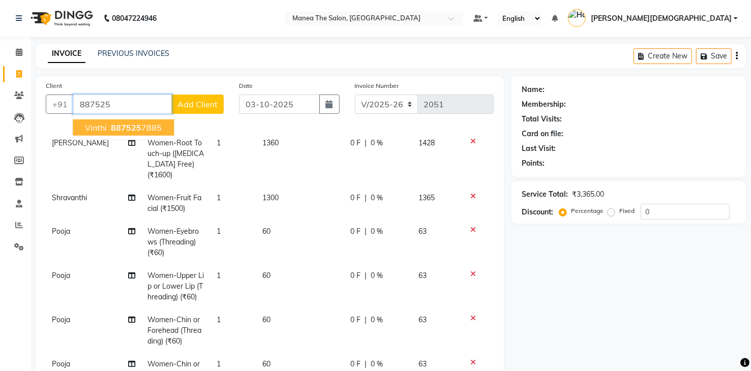
click at [161, 129] on button "Vinthi 887525 7885" at bounding box center [123, 127] width 101 height 16
type input "8875257885"
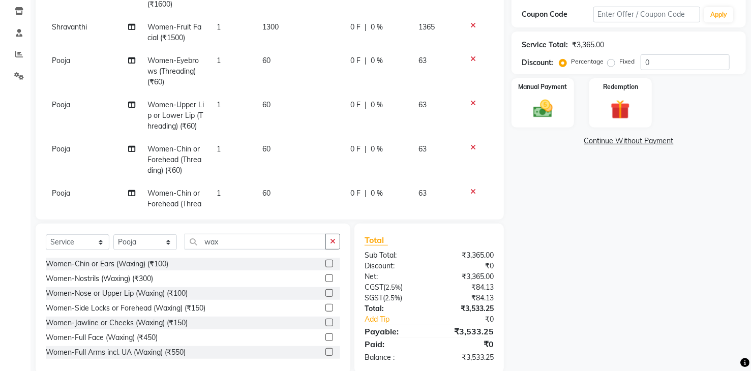
scroll to position [189, 0]
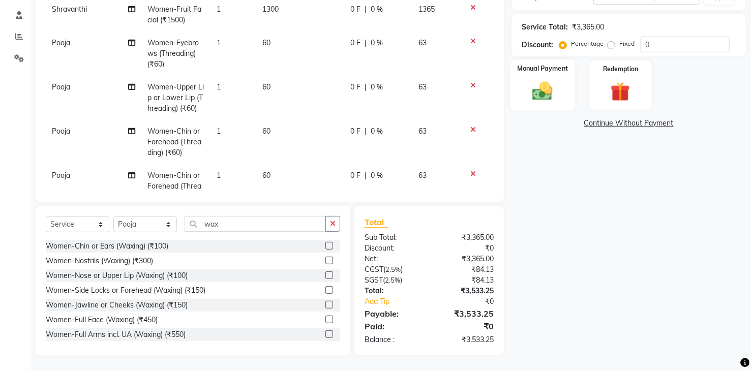
click at [541, 99] on img at bounding box center [542, 91] width 33 height 23
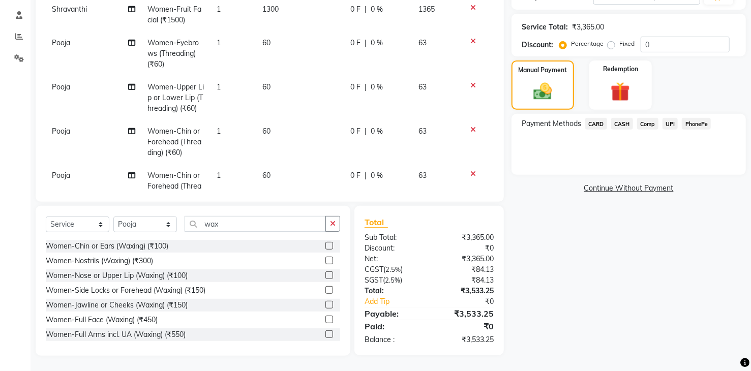
click at [675, 122] on span "UPI" at bounding box center [671, 124] width 16 height 12
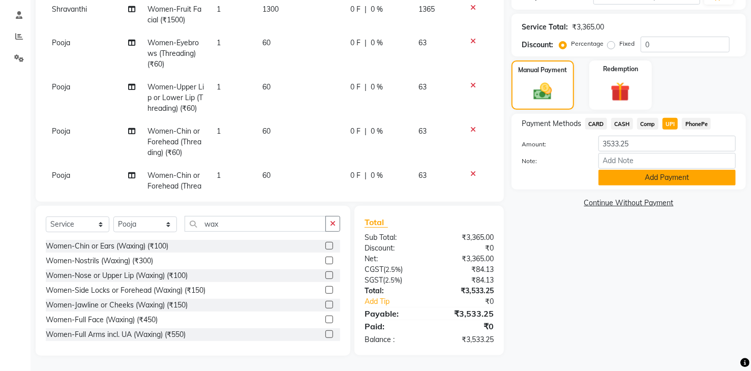
click at [674, 177] on button "Add Payment" at bounding box center [666, 178] width 137 height 16
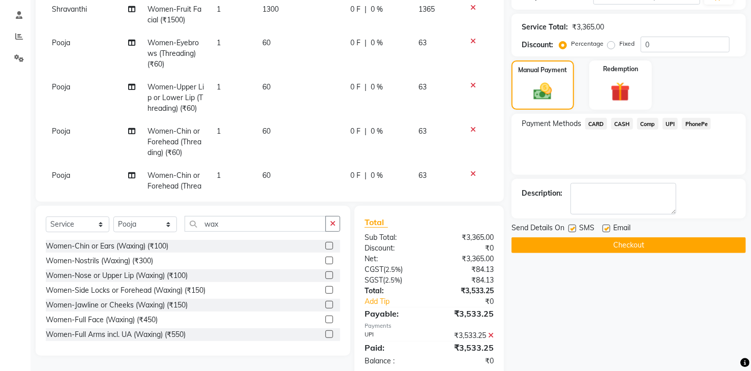
click at [650, 246] on button "Checkout" at bounding box center [629, 245] width 234 height 16
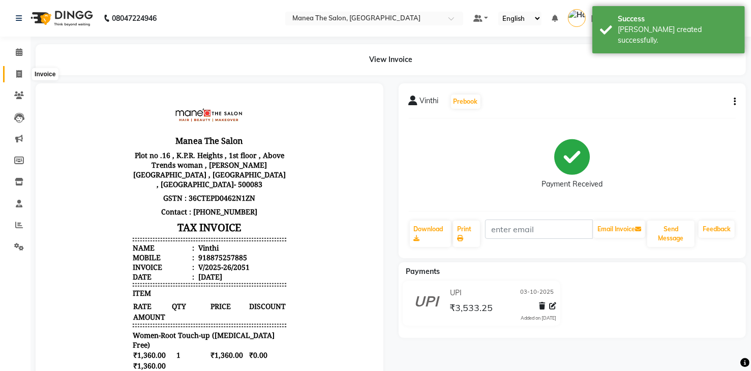
click at [15, 71] on span at bounding box center [19, 75] width 18 height 12
select select "service"
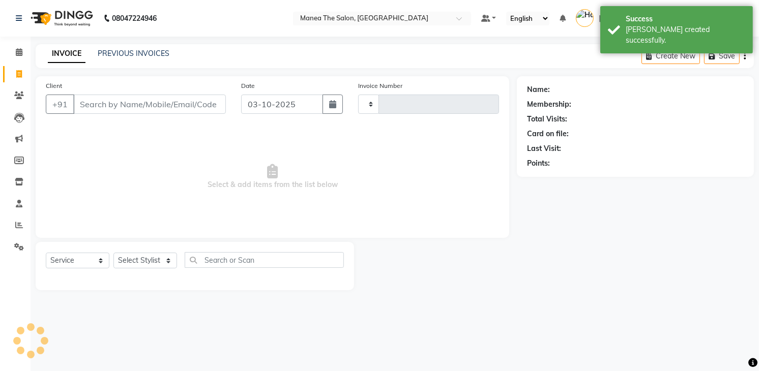
type input "2052"
select select "5481"
click at [132, 54] on link "PREVIOUS INVOICES" at bounding box center [134, 53] width 72 height 9
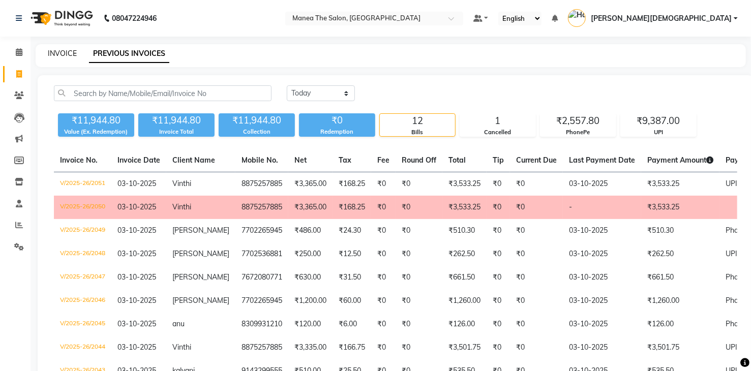
click at [63, 57] on link "INVOICE" at bounding box center [62, 53] width 29 height 9
select select "5481"
select select "service"
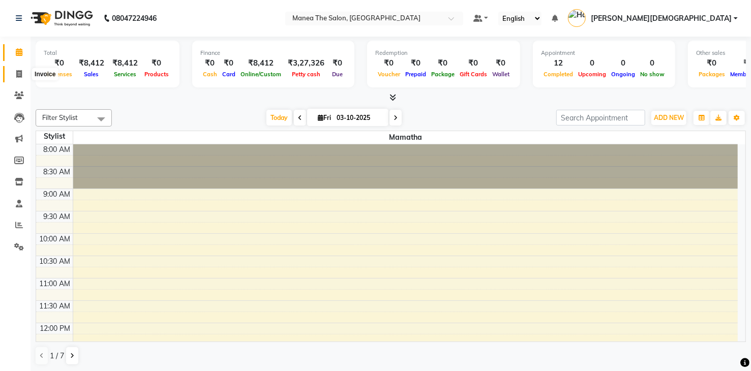
click at [14, 73] on span at bounding box center [19, 75] width 18 height 12
select select "5481"
select select "service"
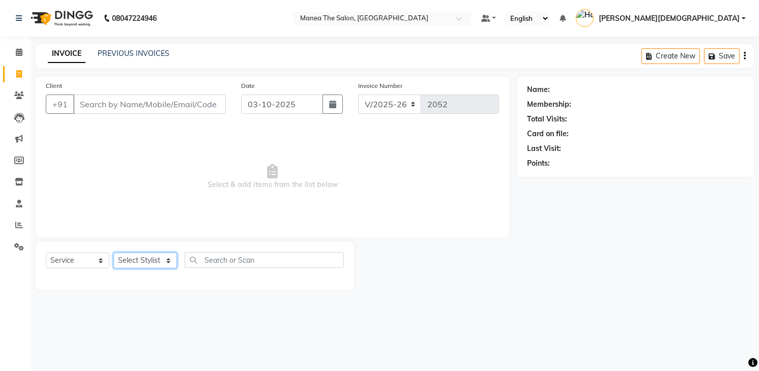
click at [152, 258] on select "Select Stylist" at bounding box center [145, 261] width 64 height 16
click at [152, 280] on div "Select Service Product Membership Package Voucher Prepaid Gift Card Select Styl…" at bounding box center [195, 266] width 318 height 48
click at [158, 261] on select "Select Stylist [PERSON_NAME] [PERSON_NAME] [PERSON_NAME] [PERSON_NAME]" at bounding box center [145, 261] width 64 height 16
select select "60439"
click at [113, 253] on select "Select Stylist [PERSON_NAME] [PERSON_NAME] [PERSON_NAME] [PERSON_NAME]" at bounding box center [145, 261] width 64 height 16
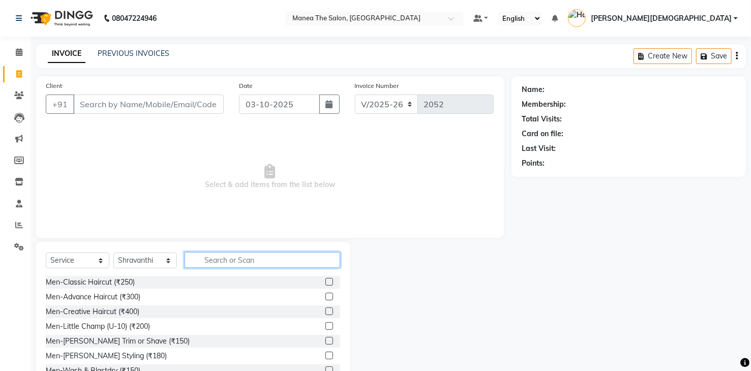
click at [223, 259] on input "text" at bounding box center [263, 260] width 156 height 16
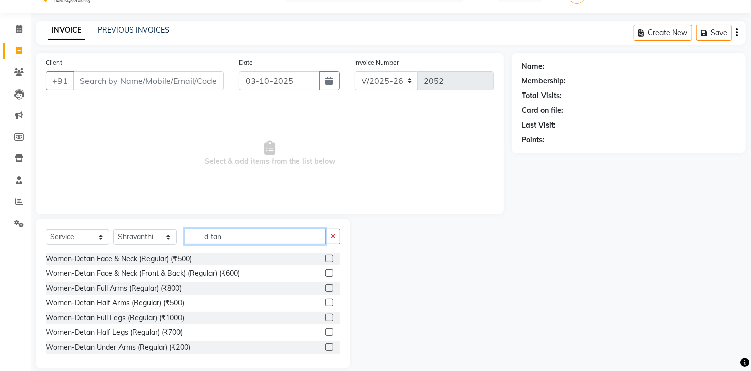
scroll to position [36, 0]
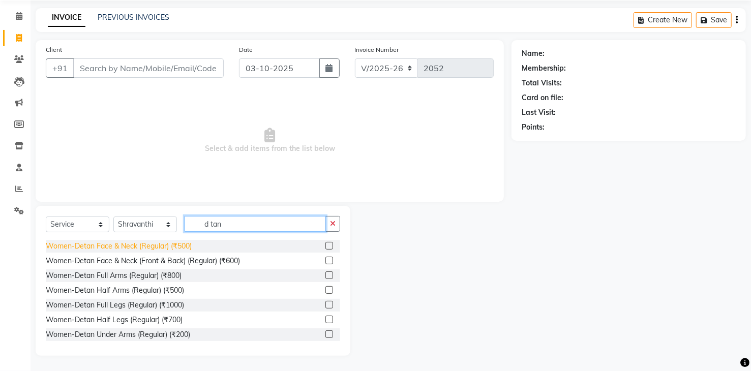
type input "d tan"
click at [165, 249] on div "Women-Detan Face & Neck (Regular) (₹500)" at bounding box center [119, 246] width 146 height 11
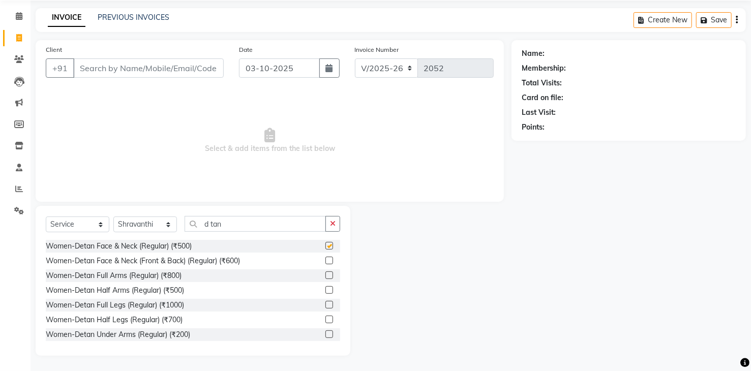
checkbox input "false"
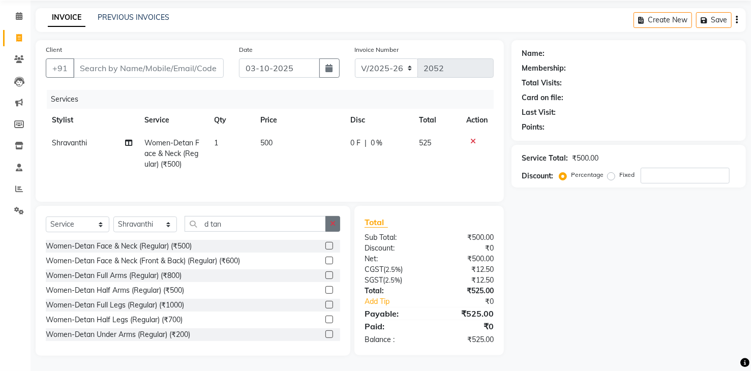
click at [330, 221] on button "button" at bounding box center [332, 224] width 15 height 16
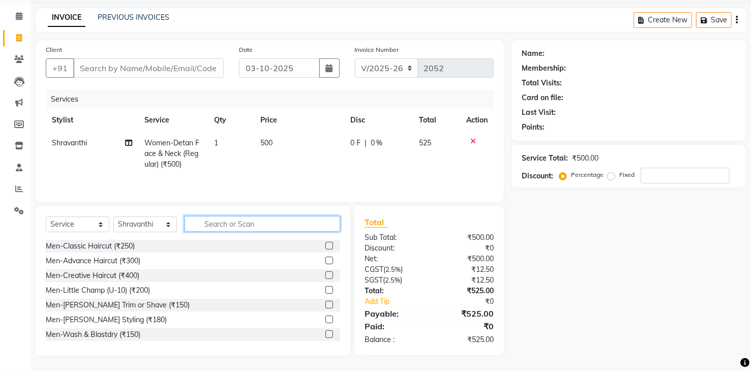
click at [286, 225] on input "text" at bounding box center [263, 224] width 156 height 16
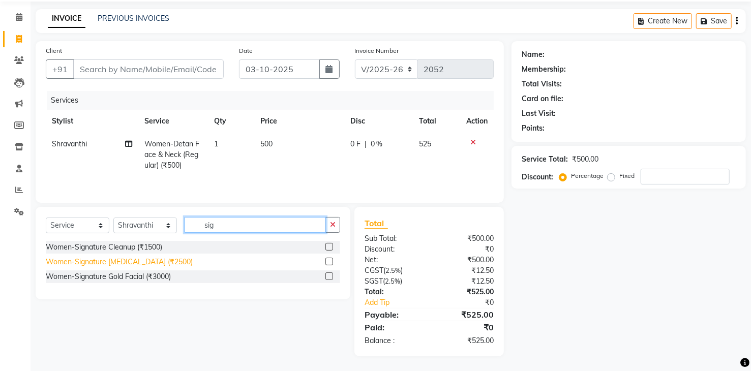
type input "sig"
click at [154, 258] on div "Women-Signature [MEDICAL_DATA] (₹2500)" at bounding box center [119, 262] width 147 height 11
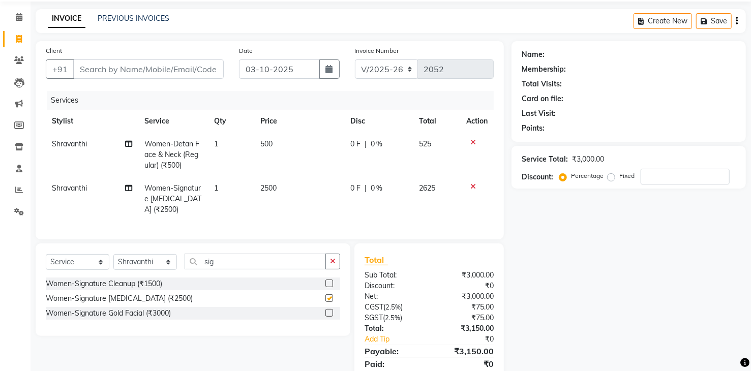
checkbox input "false"
